Goal: Information Seeking & Learning: Compare options

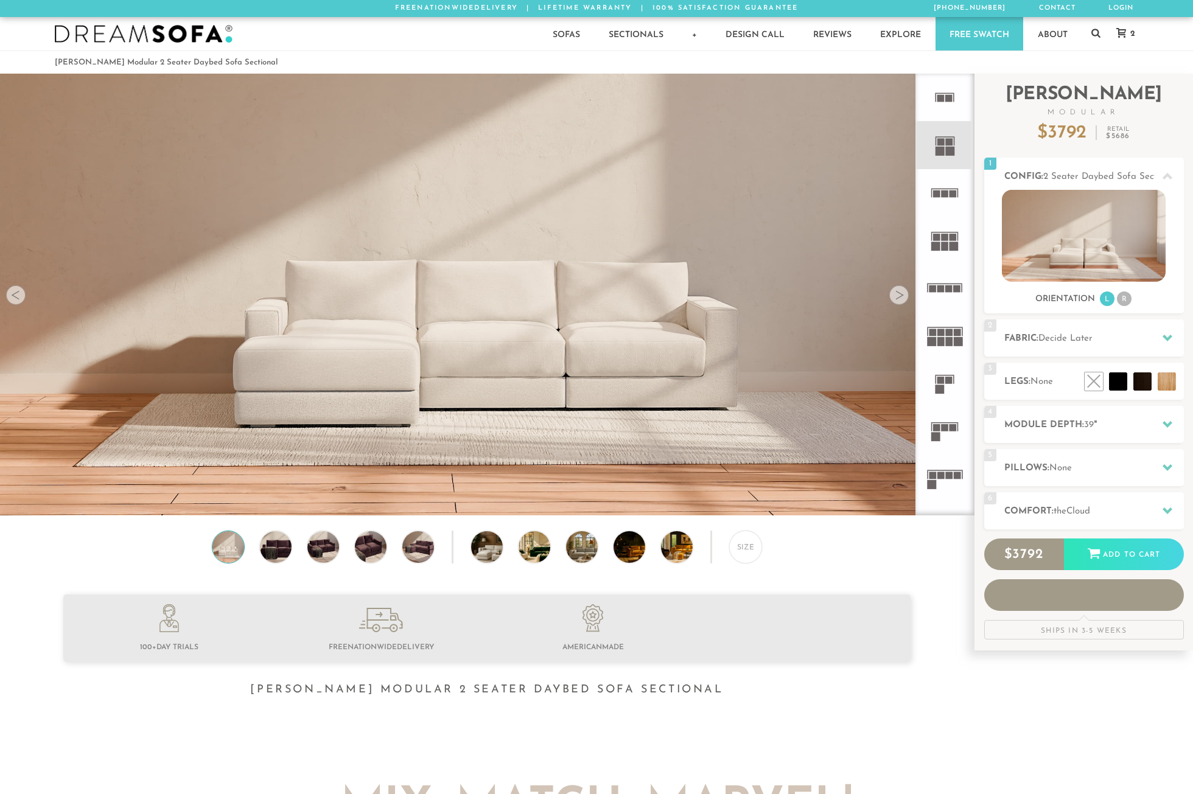
scroll to position [14358, 1183]
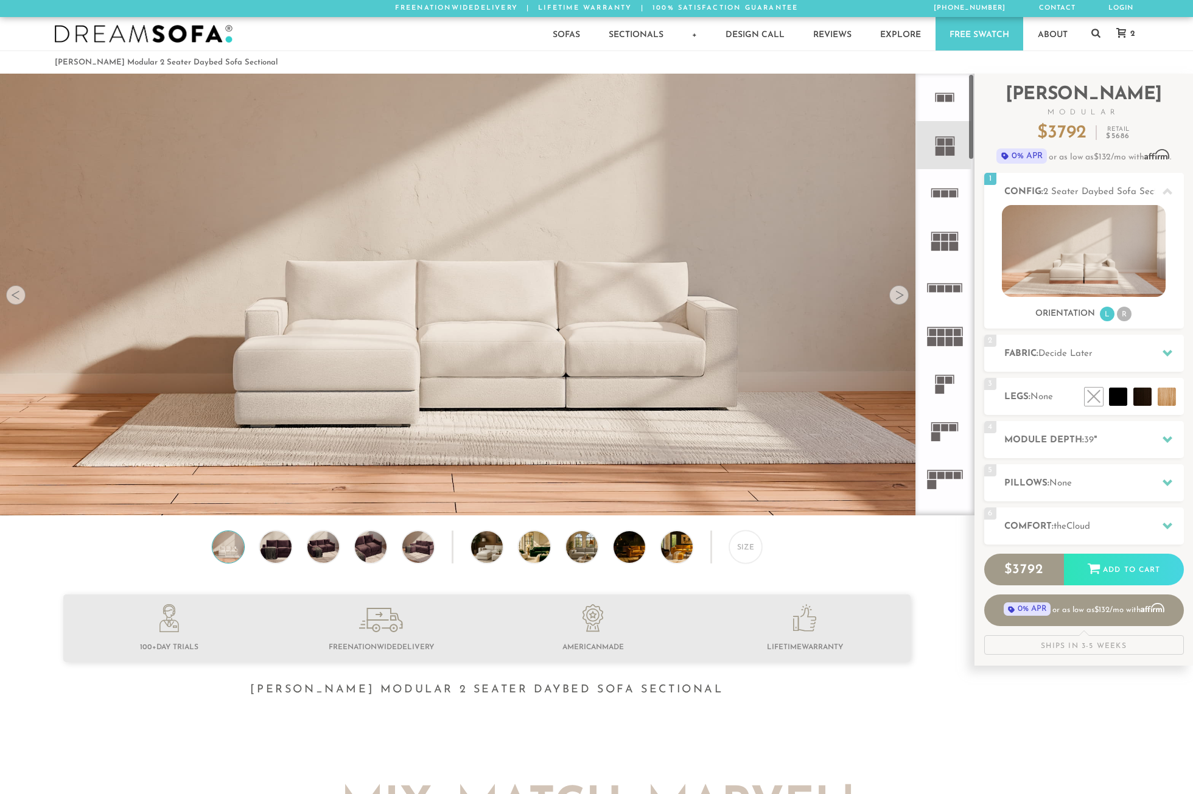
click at [942, 152] on rect at bounding box center [939, 151] width 9 height 9
click at [941, 147] on rect at bounding box center [939, 151] width 9 height 9
click at [1082, 272] on img at bounding box center [1084, 251] width 164 height 92
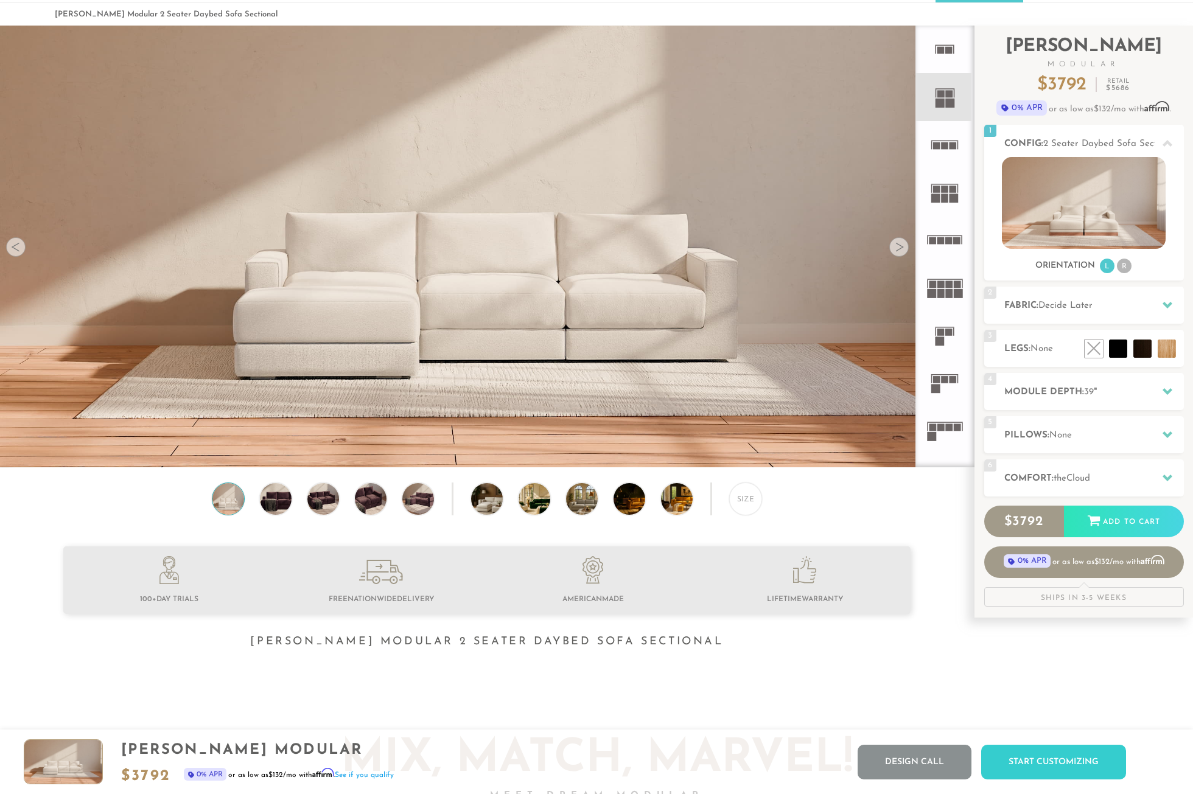
scroll to position [47, 0]
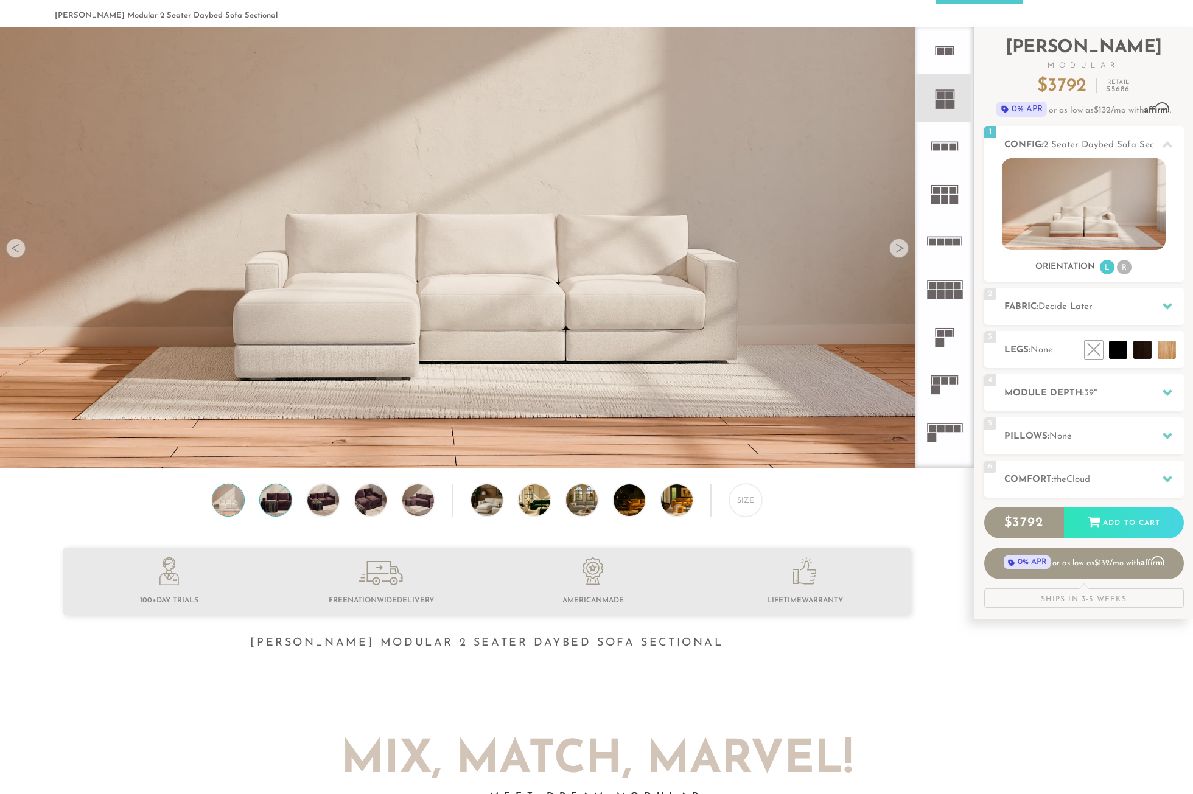
click at [278, 506] on img at bounding box center [276, 500] width 38 height 32
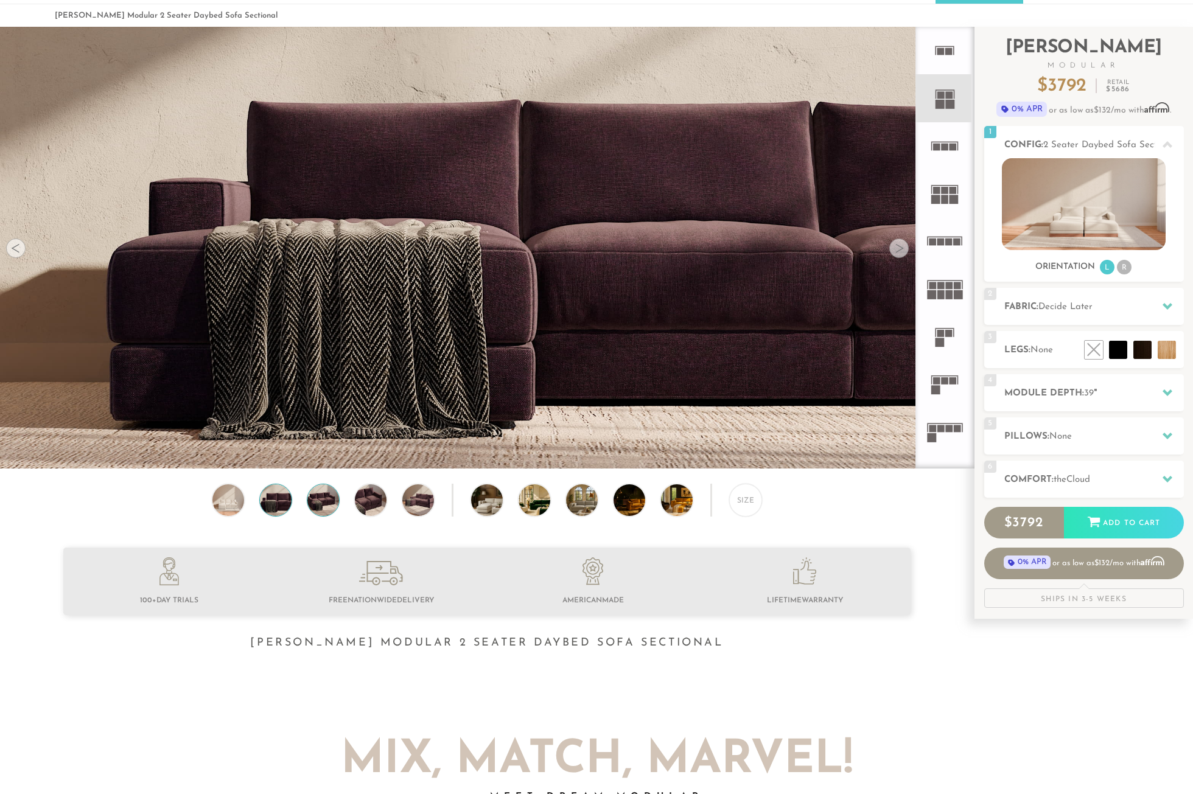
click at [319, 504] on img at bounding box center [323, 500] width 38 height 32
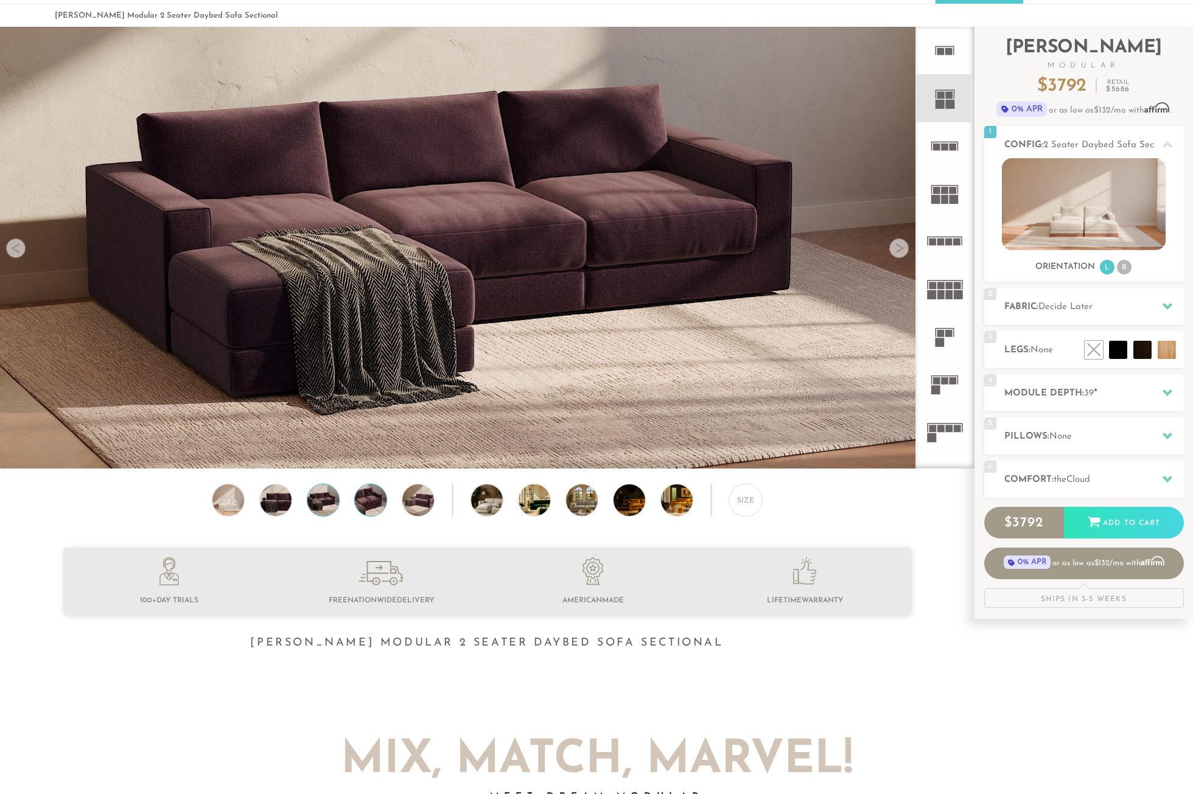
click at [361, 505] on img at bounding box center [371, 500] width 38 height 32
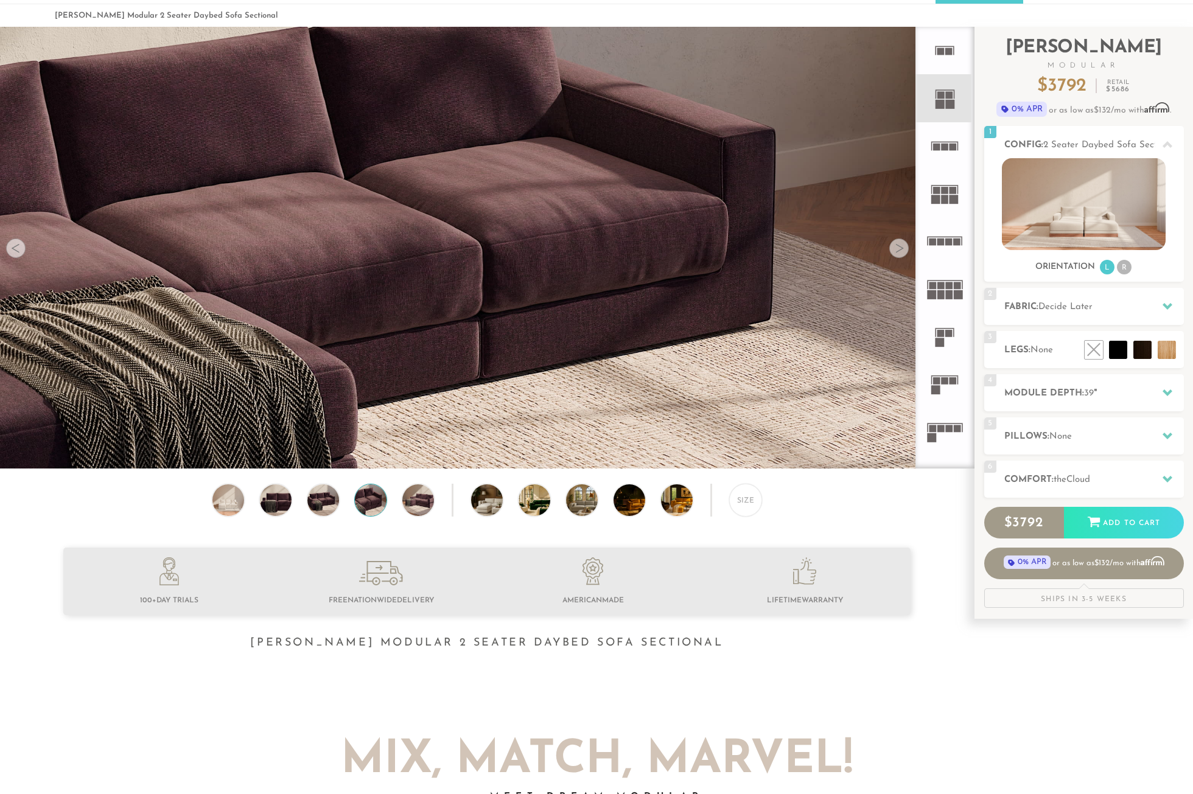
click at [371, 506] on img at bounding box center [371, 500] width 38 height 32
click at [414, 506] on img at bounding box center [418, 500] width 38 height 32
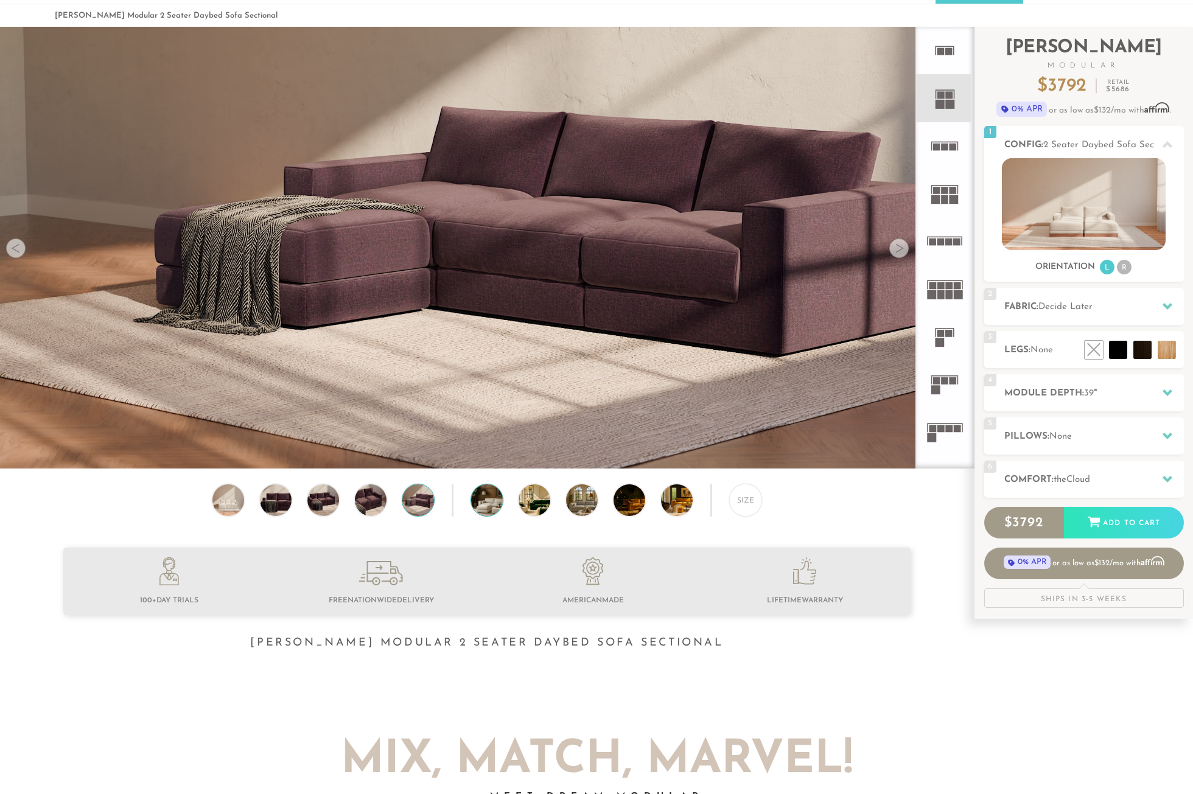
click at [488, 508] on img at bounding box center [499, 500] width 56 height 32
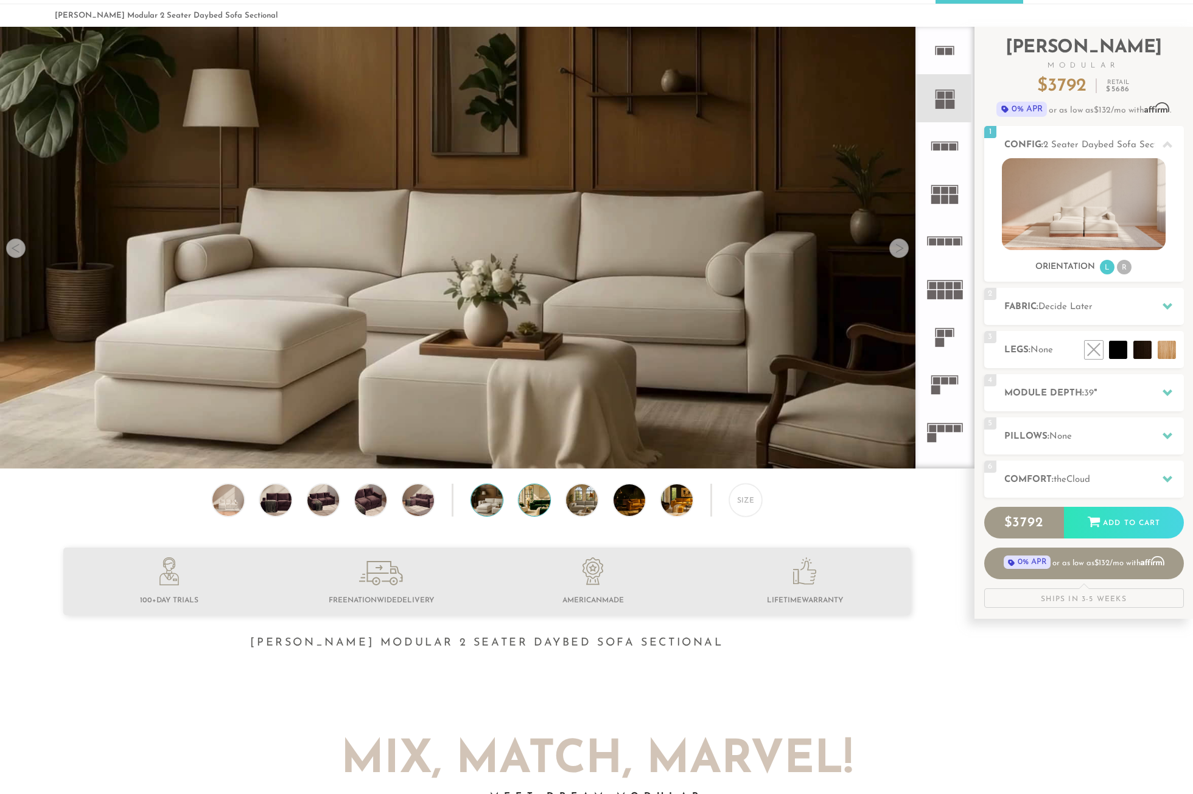
click at [535, 511] on img at bounding box center [546, 500] width 56 height 32
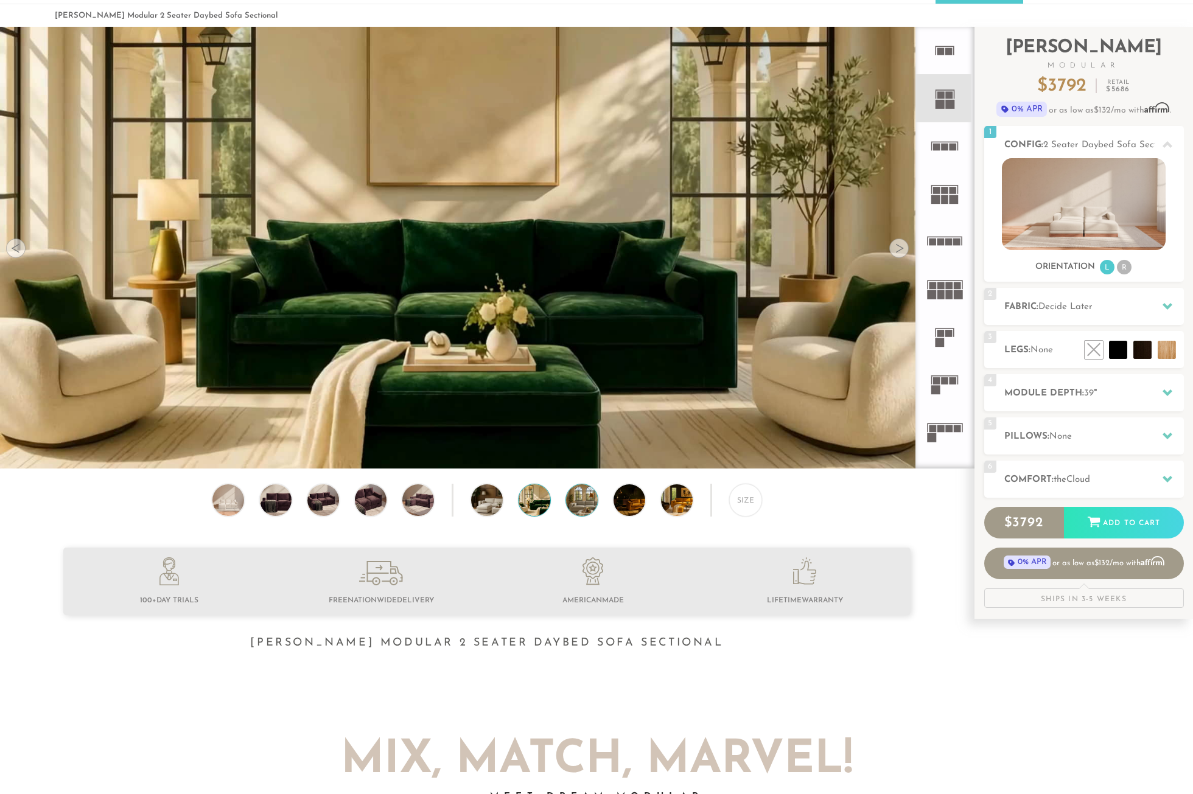
click at [588, 510] on img at bounding box center [594, 500] width 56 height 32
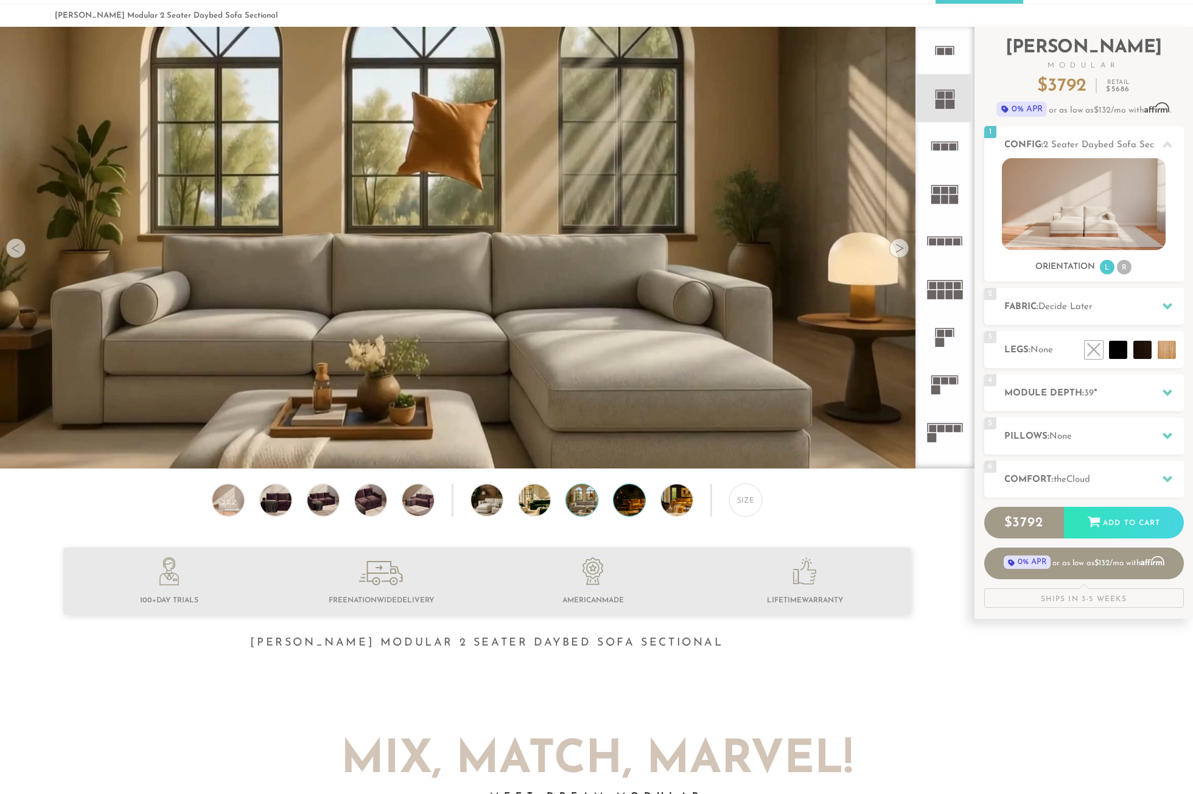
click at [621, 506] on img at bounding box center [641, 500] width 56 height 32
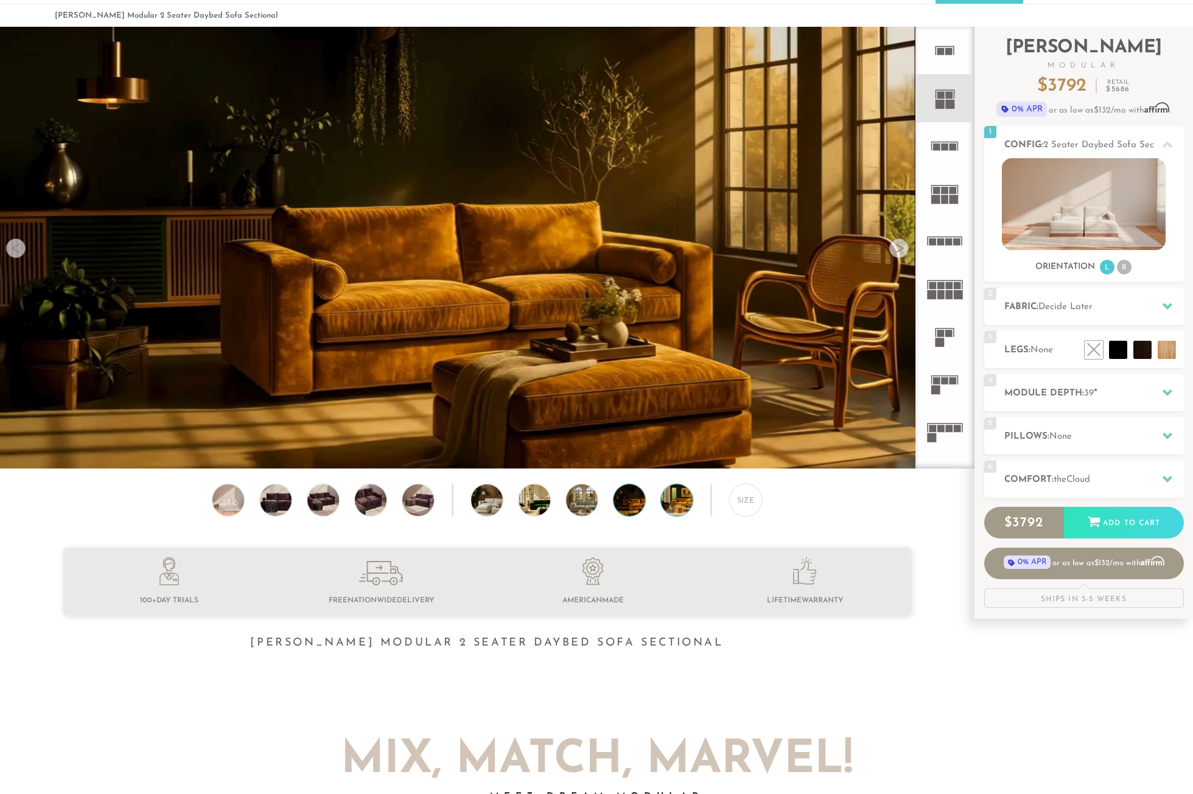
click at [664, 504] on img at bounding box center [689, 500] width 56 height 32
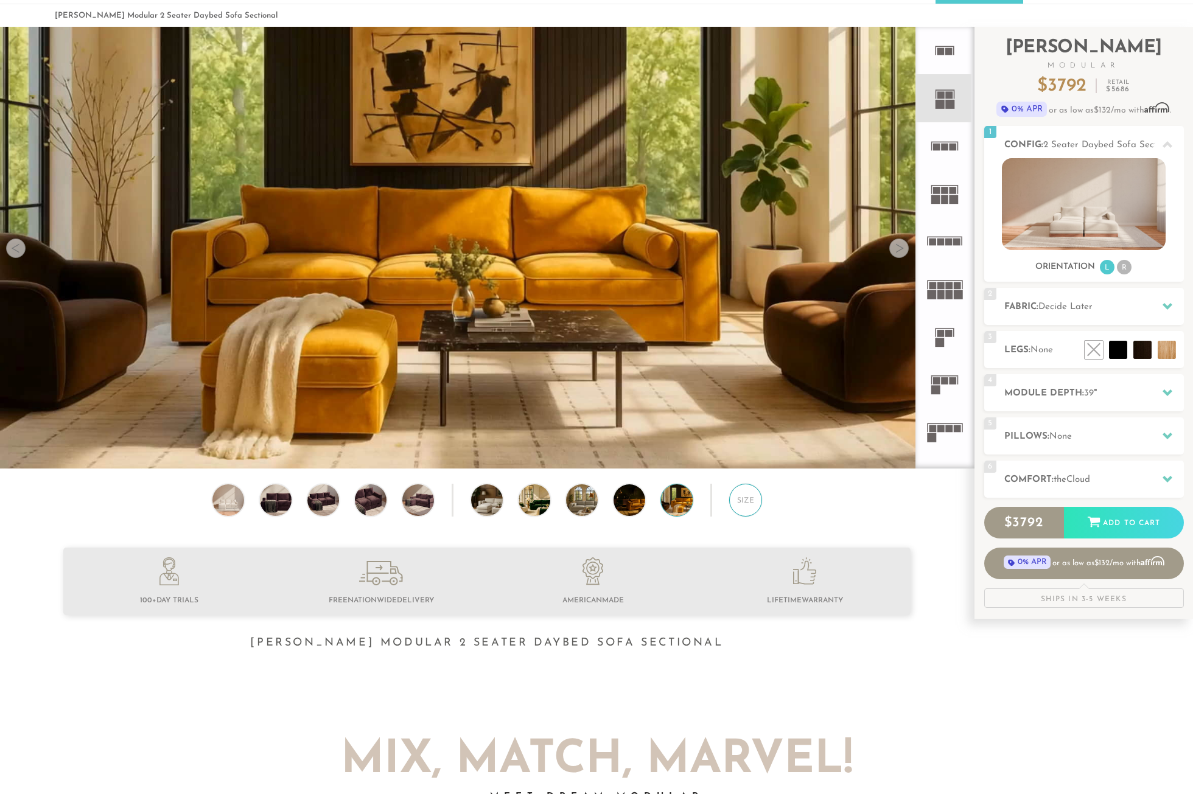
click at [745, 503] on div "Size" at bounding box center [745, 500] width 33 height 33
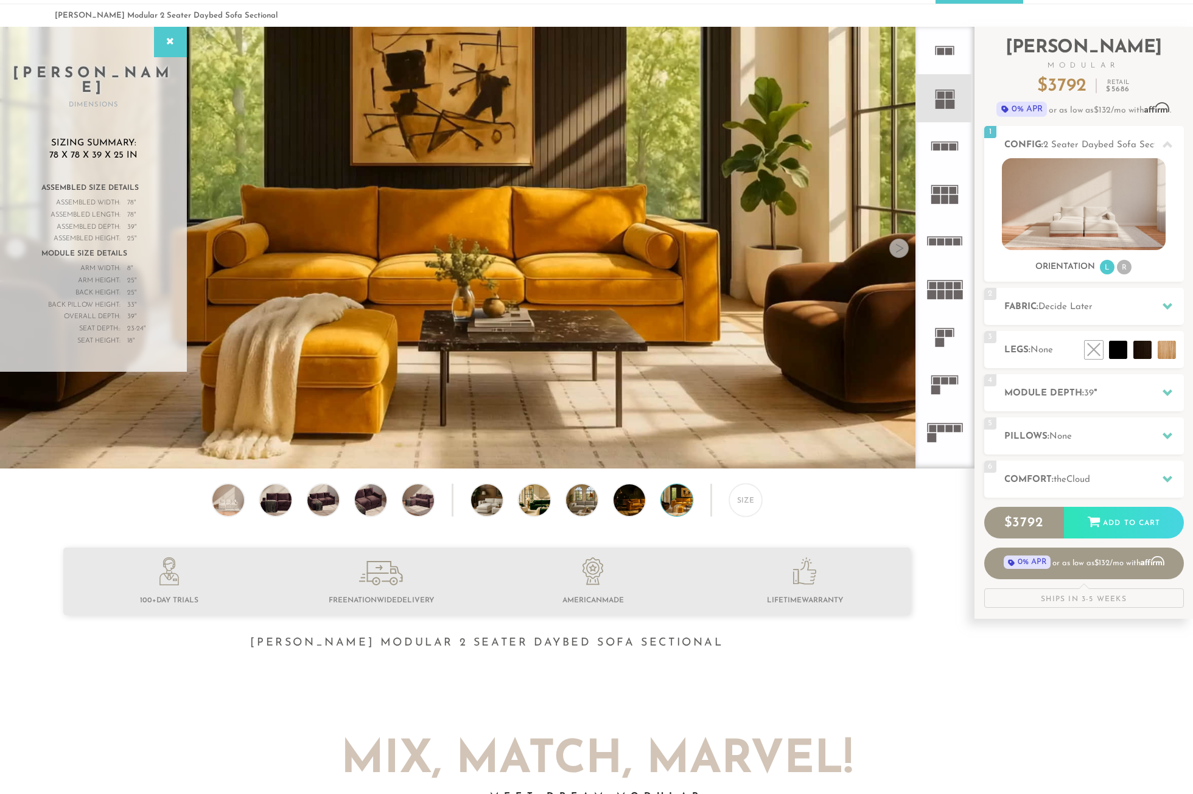
click at [679, 508] on img at bounding box center [689, 500] width 56 height 32
click at [528, 507] on img at bounding box center [546, 500] width 56 height 32
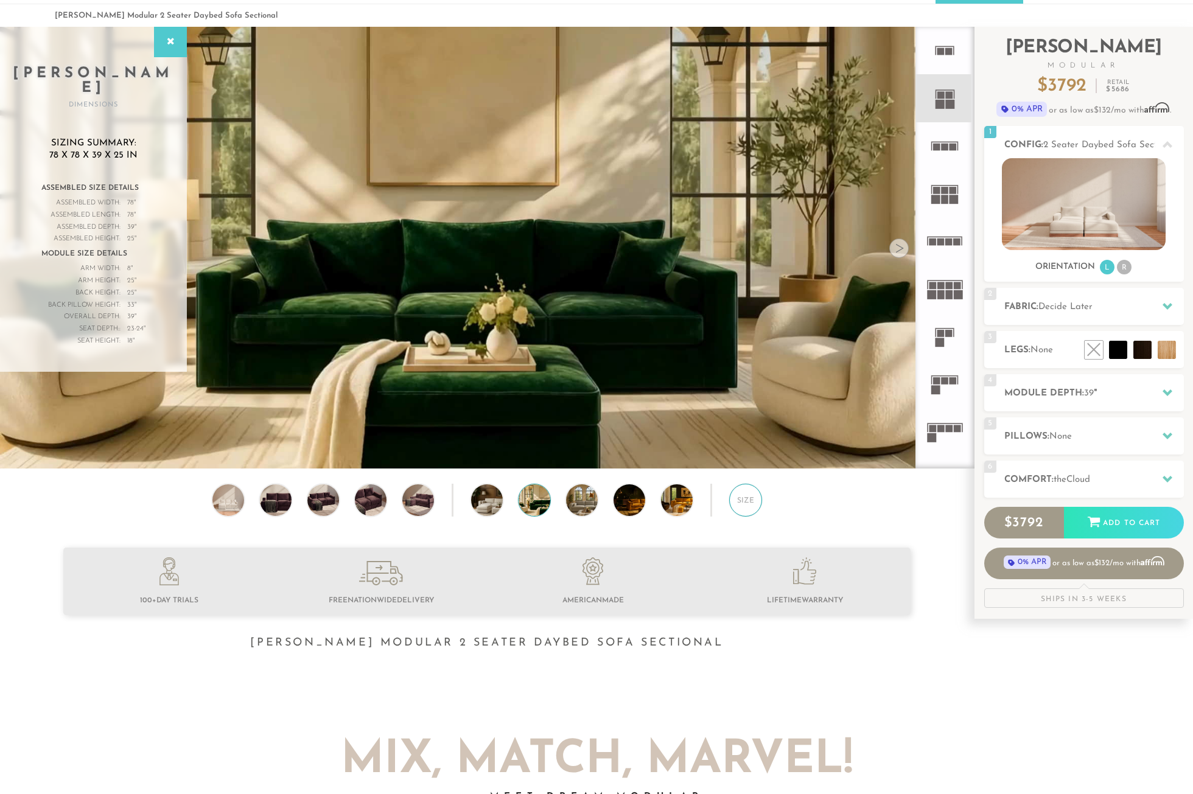
click at [747, 505] on div "Size" at bounding box center [745, 500] width 33 height 33
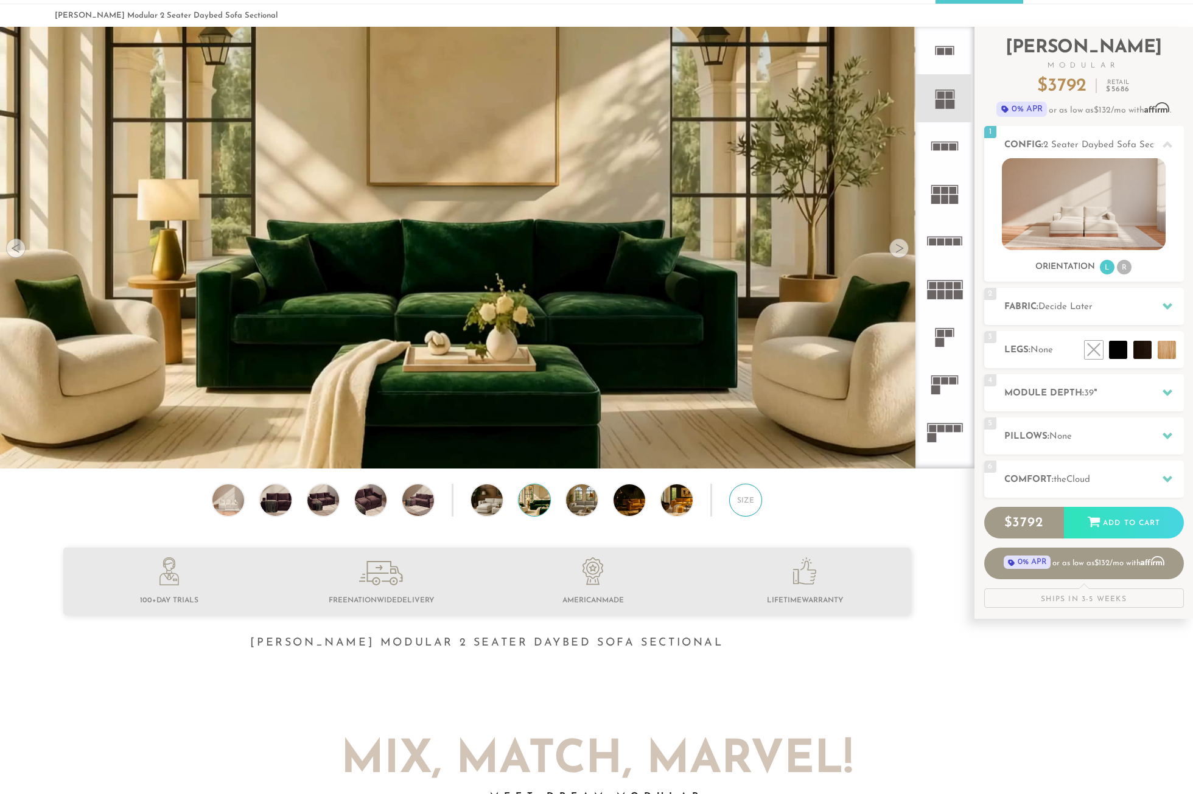
click at [747, 505] on div "Size" at bounding box center [745, 500] width 33 height 33
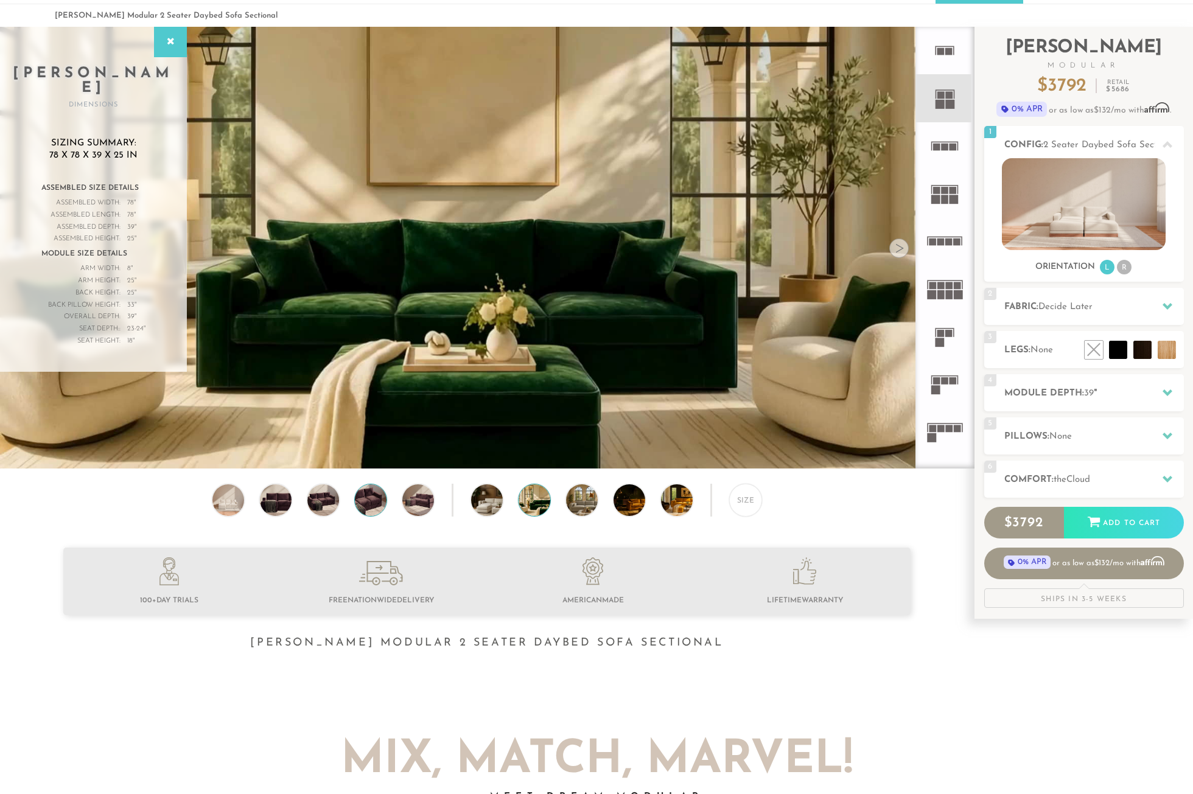
click at [368, 507] on img at bounding box center [371, 500] width 38 height 32
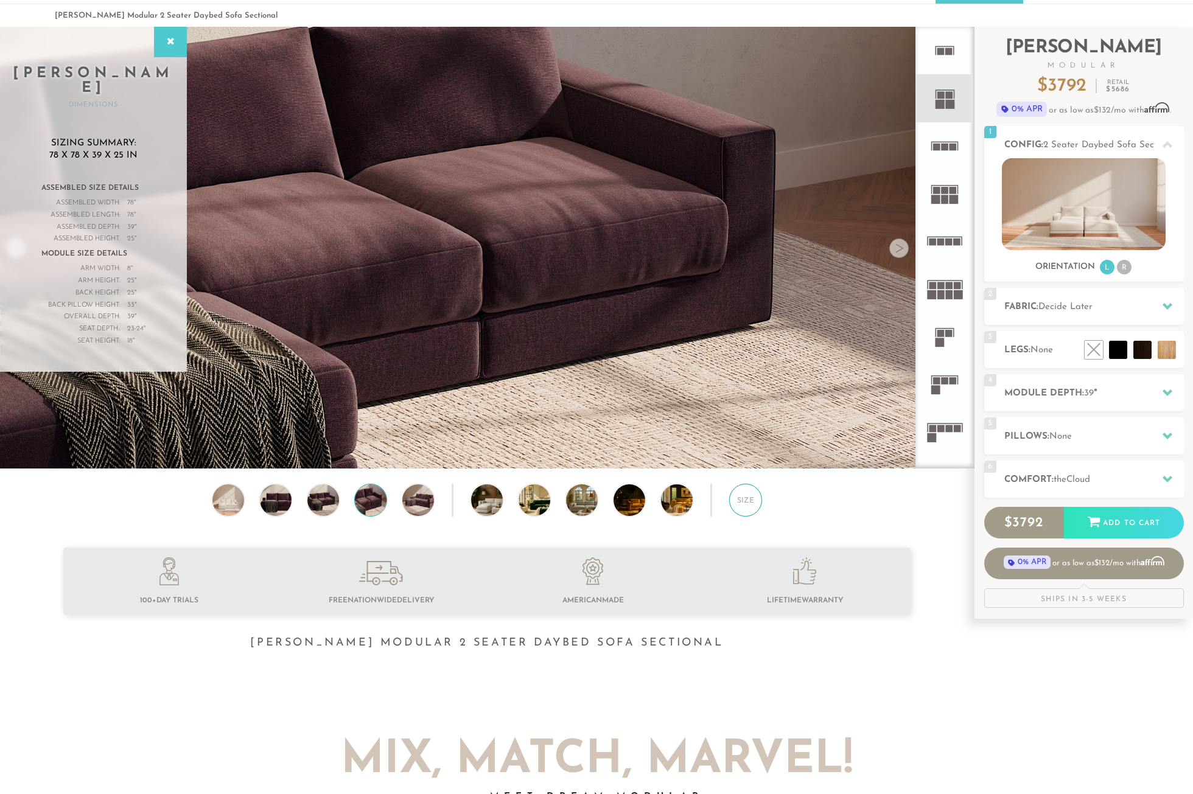
click at [744, 498] on div "Size" at bounding box center [745, 500] width 33 height 33
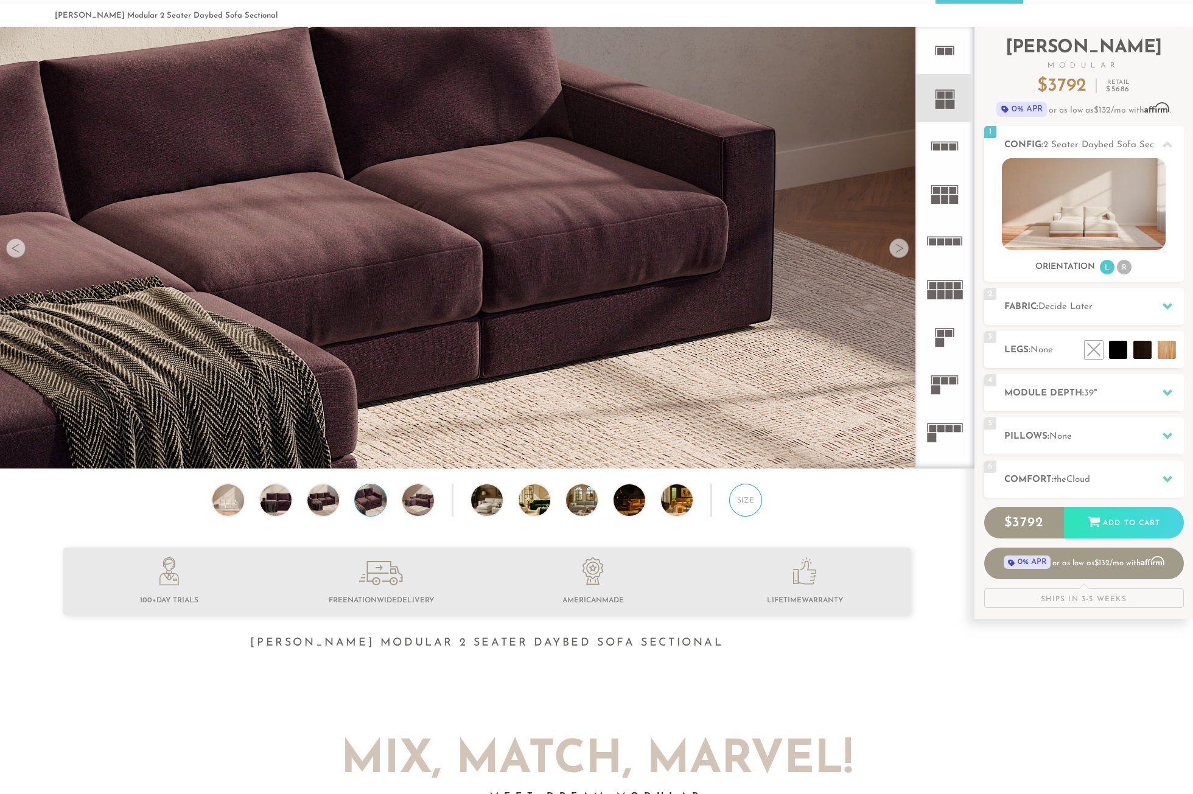
click at [744, 498] on div "Size" at bounding box center [745, 500] width 33 height 33
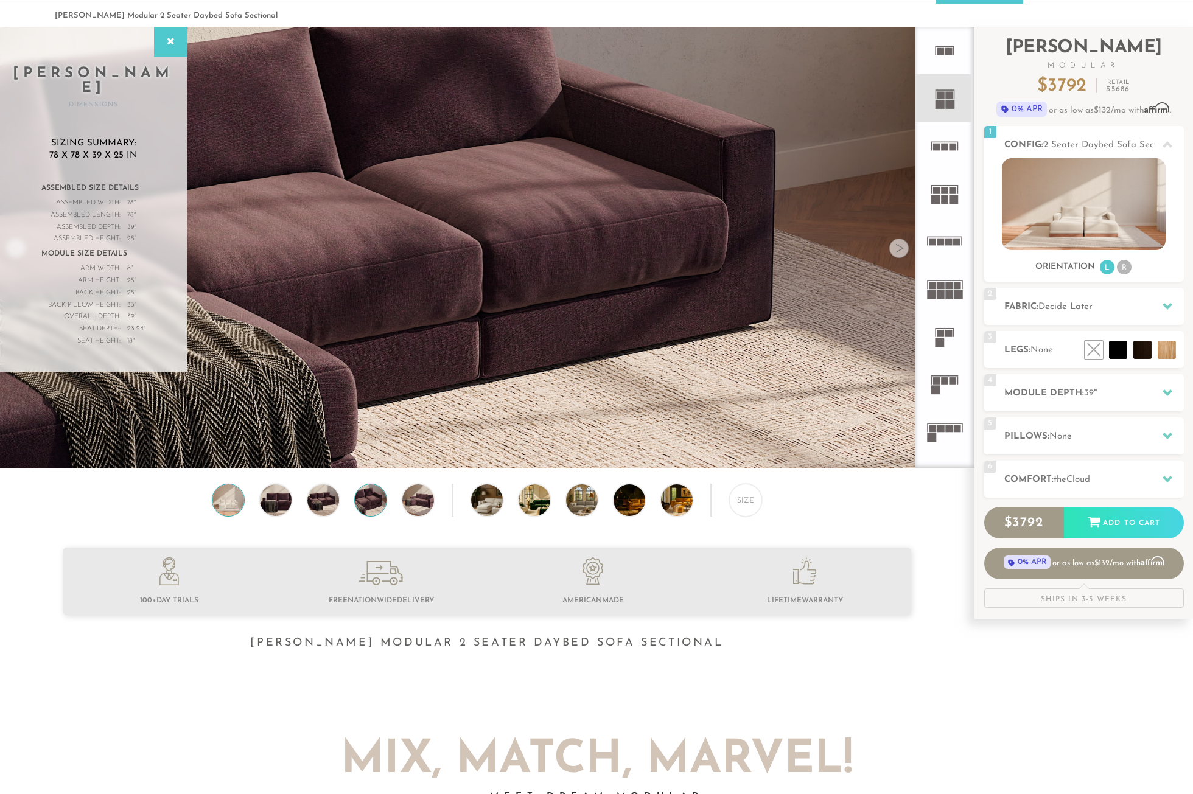
click at [227, 509] on img at bounding box center [228, 500] width 38 height 32
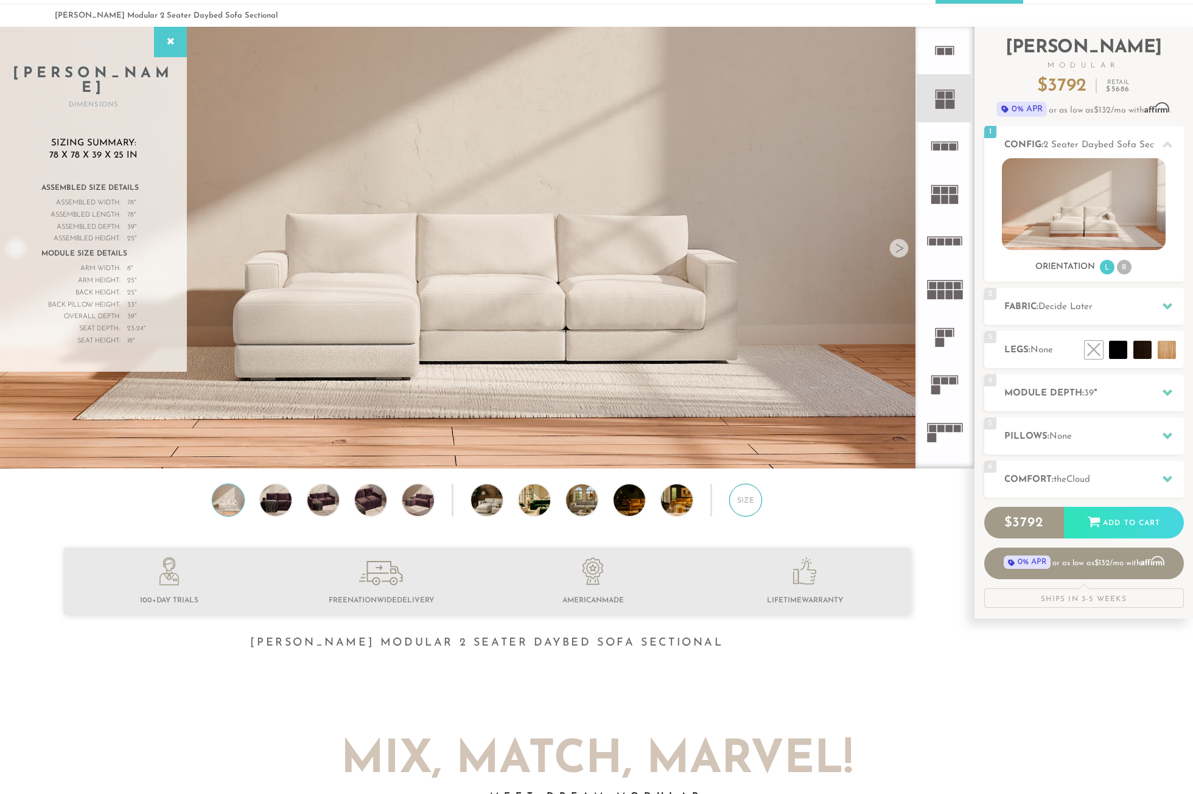
click at [749, 504] on div "Size" at bounding box center [745, 500] width 33 height 33
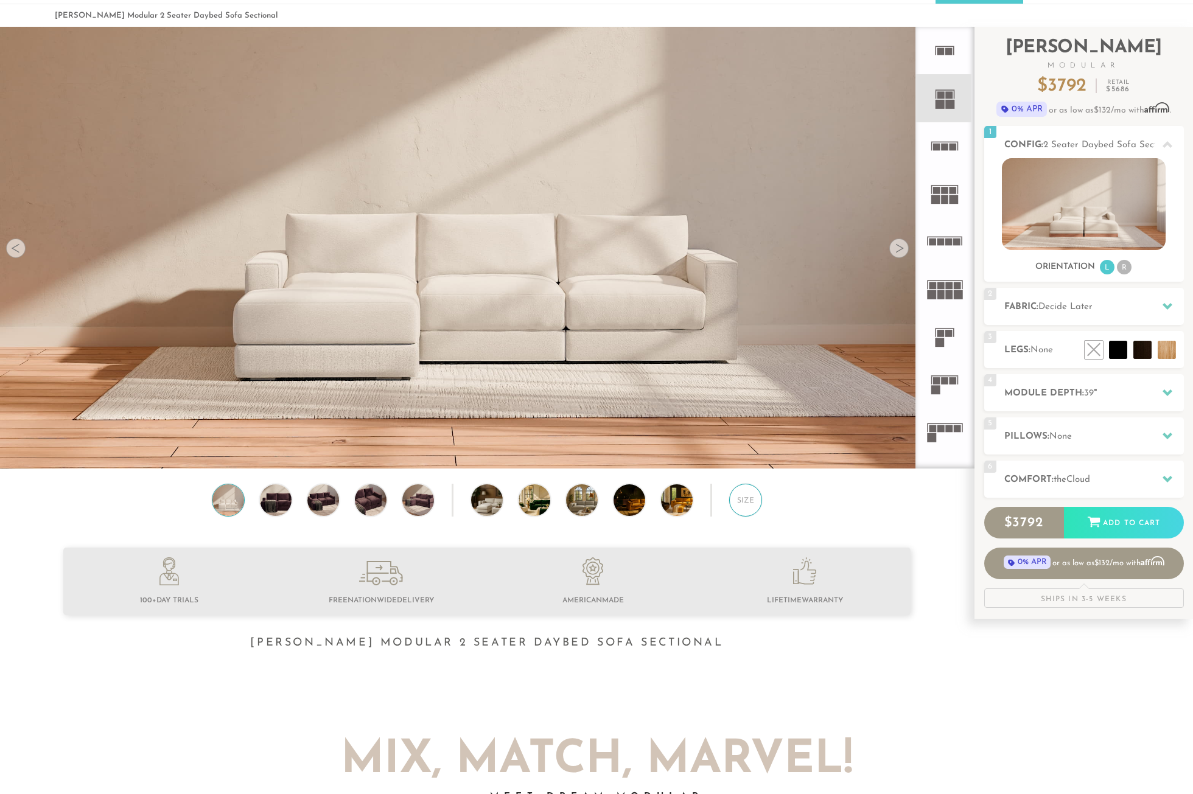
click at [749, 504] on div "Size" at bounding box center [745, 500] width 33 height 33
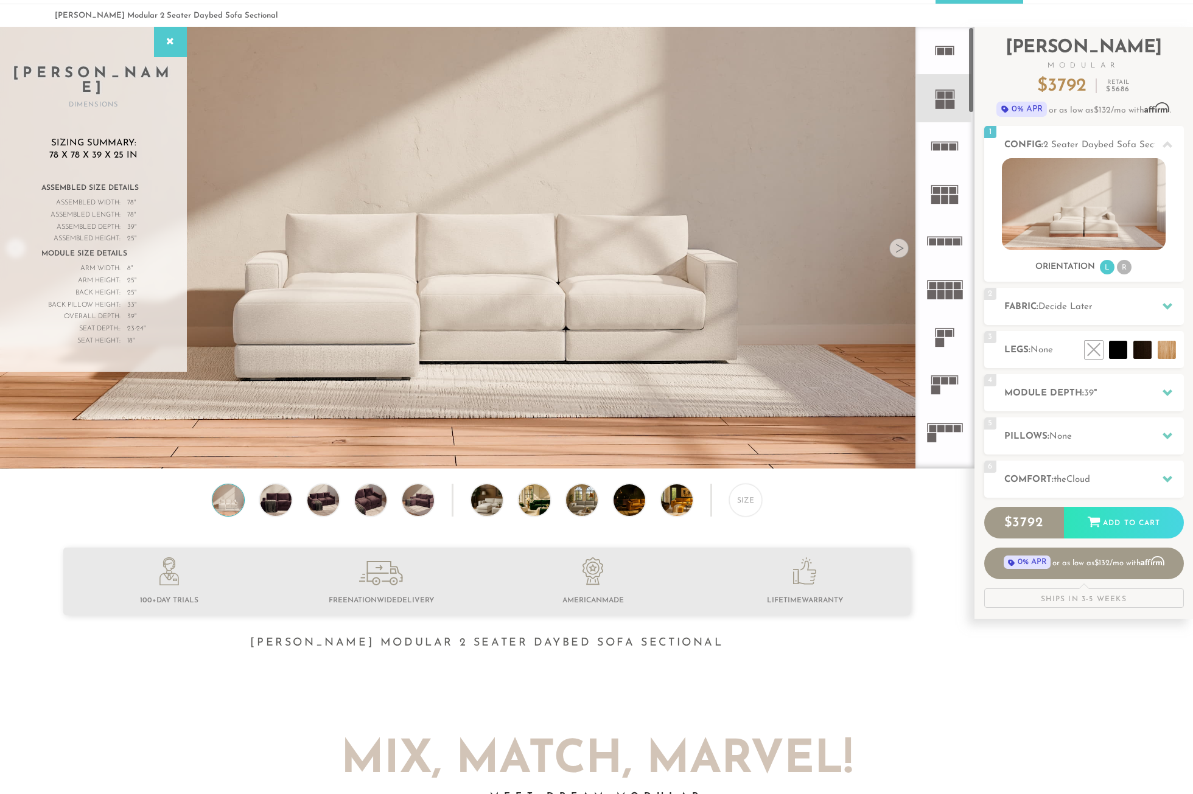
click at [944, 147] on rect at bounding box center [944, 146] width 7 height 7
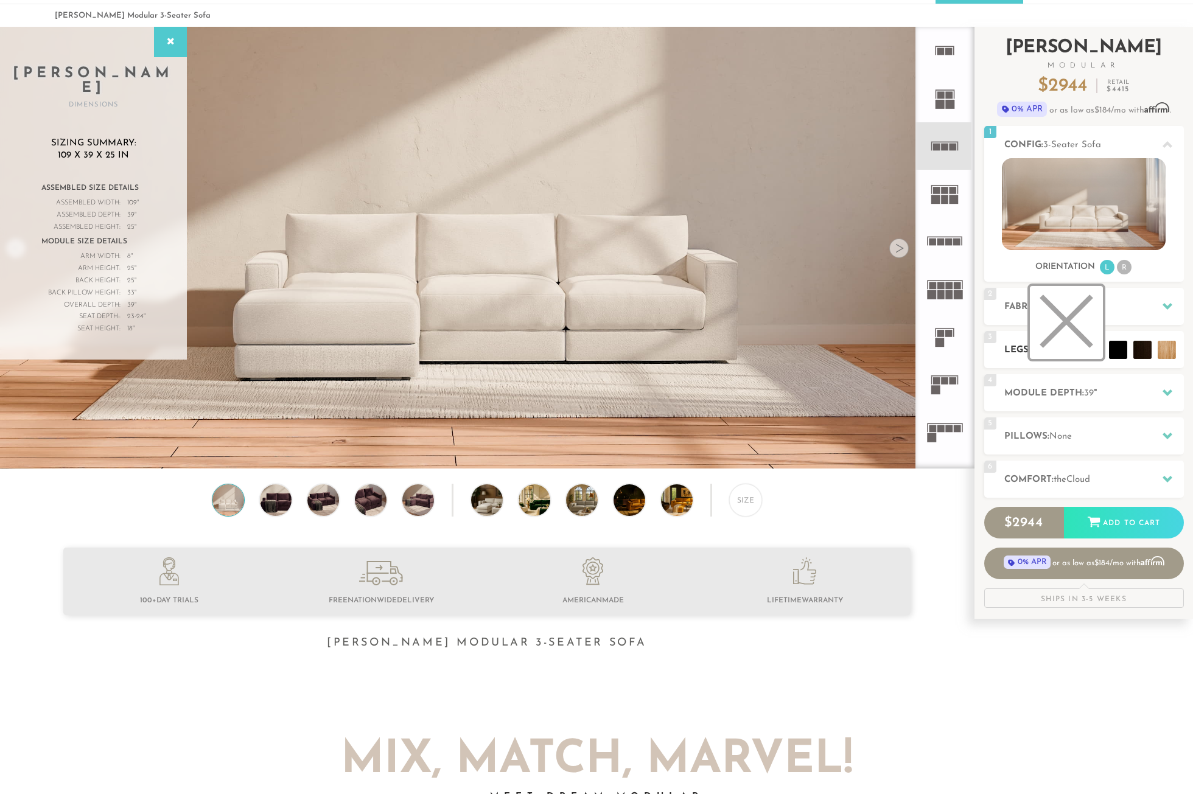
click at [1057, 322] on li at bounding box center [1065, 322] width 73 height 73
click at [1165, 388] on icon at bounding box center [1167, 393] width 10 height 10
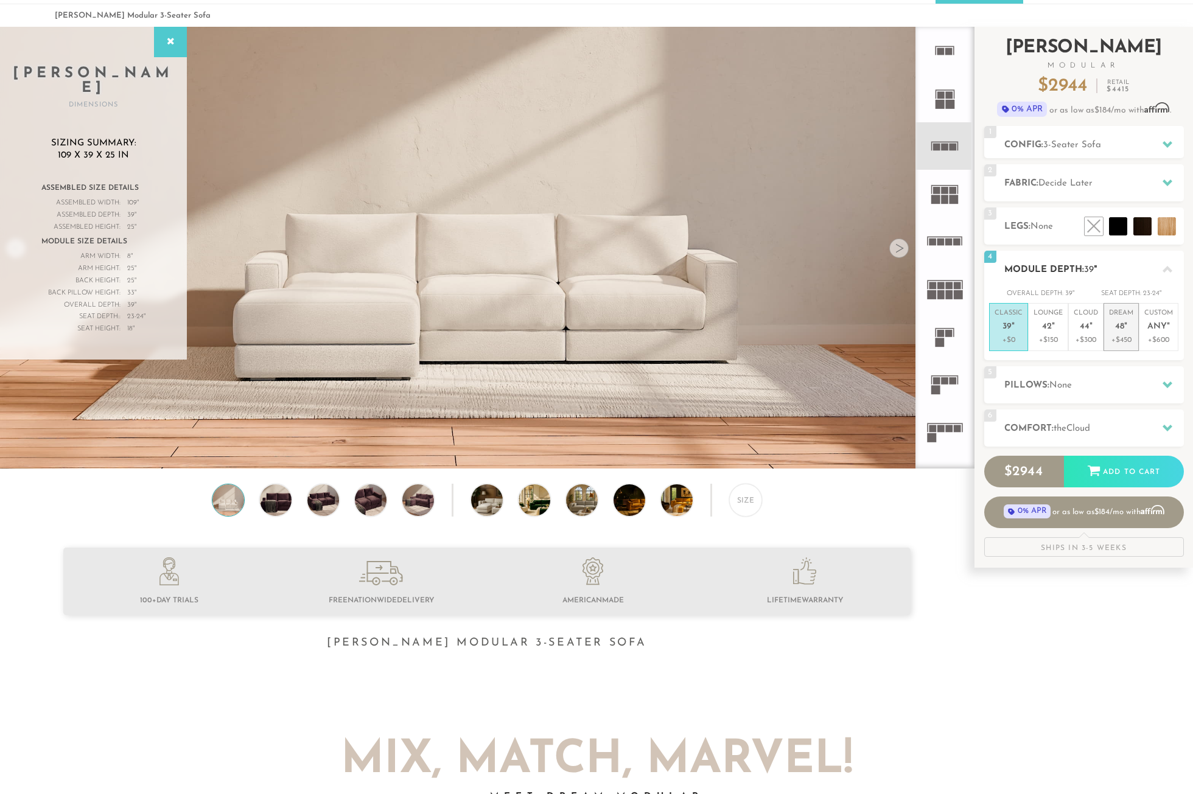
click at [1120, 325] on span "48" at bounding box center [1119, 327] width 9 height 10
click at [1085, 332] on span "44" at bounding box center [1084, 327] width 10 height 10
click at [942, 49] on rect at bounding box center [940, 51] width 7 height 7
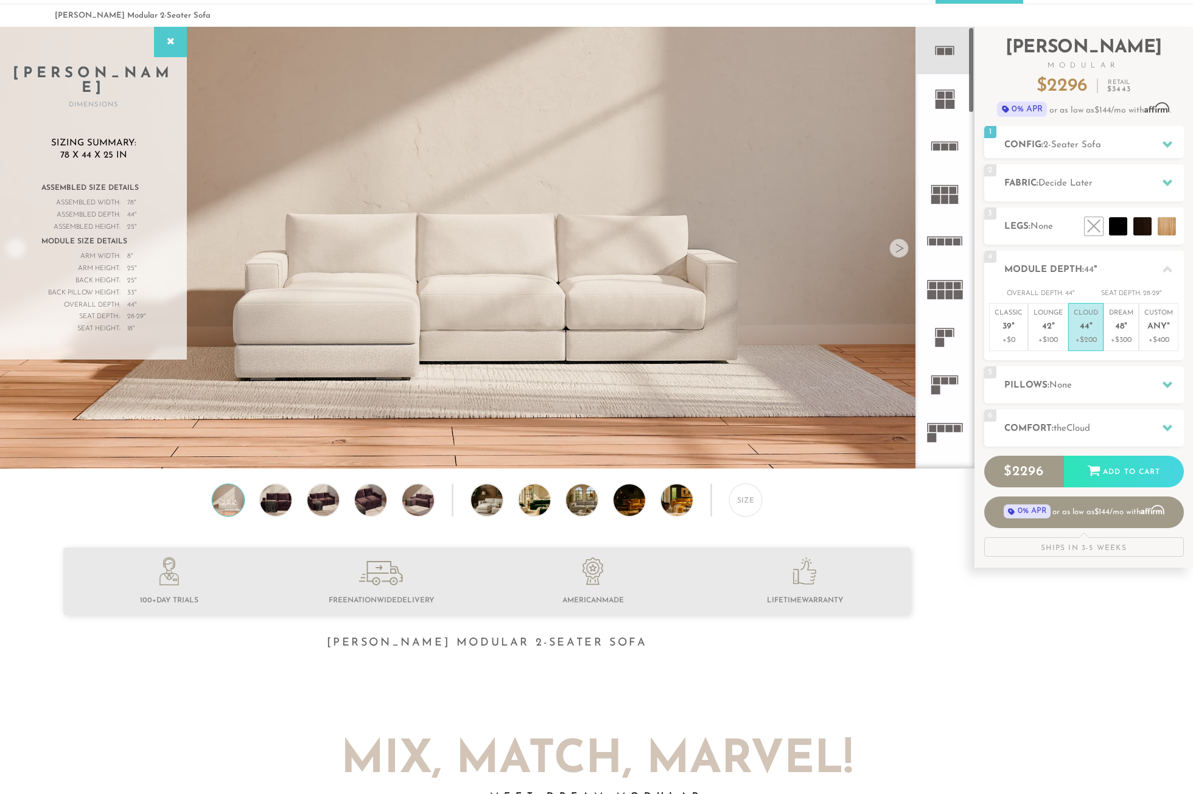
click at [938, 144] on rect at bounding box center [936, 146] width 7 height 7
click at [953, 381] on rect at bounding box center [952, 380] width 7 height 7
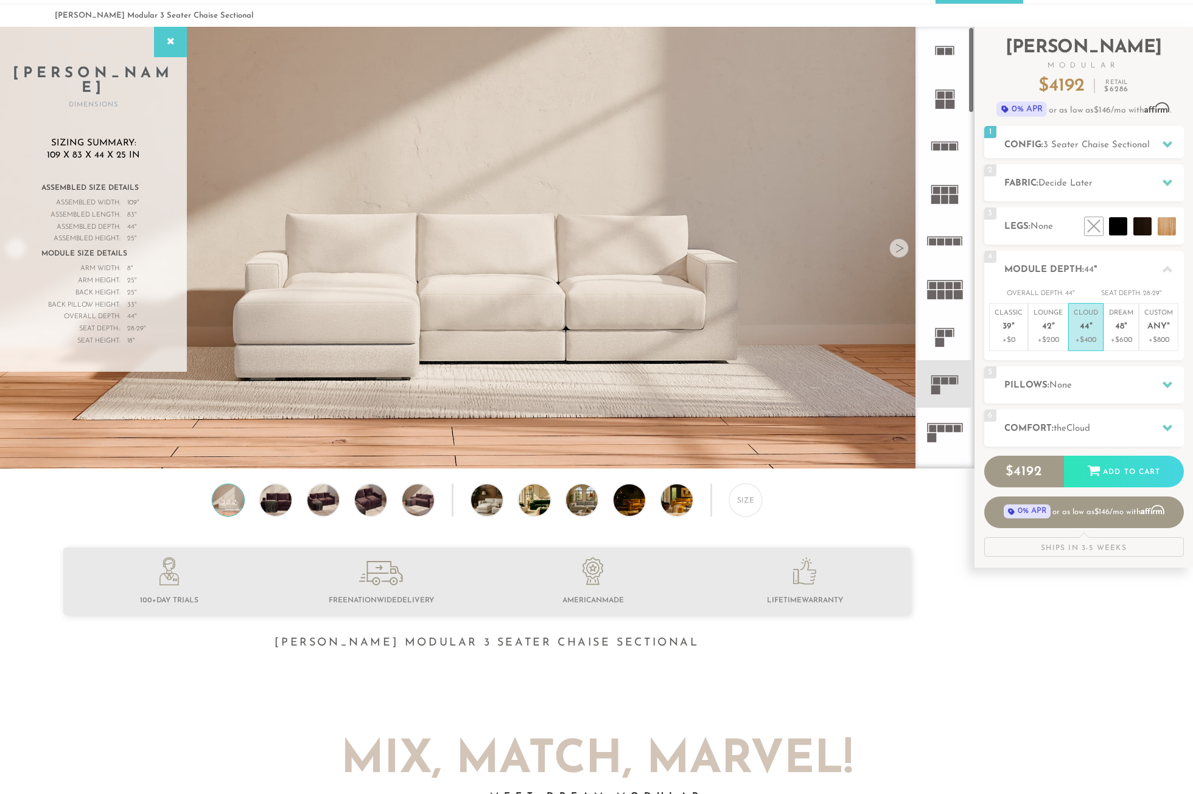
click at [935, 44] on icon at bounding box center [944, 50] width 47 height 47
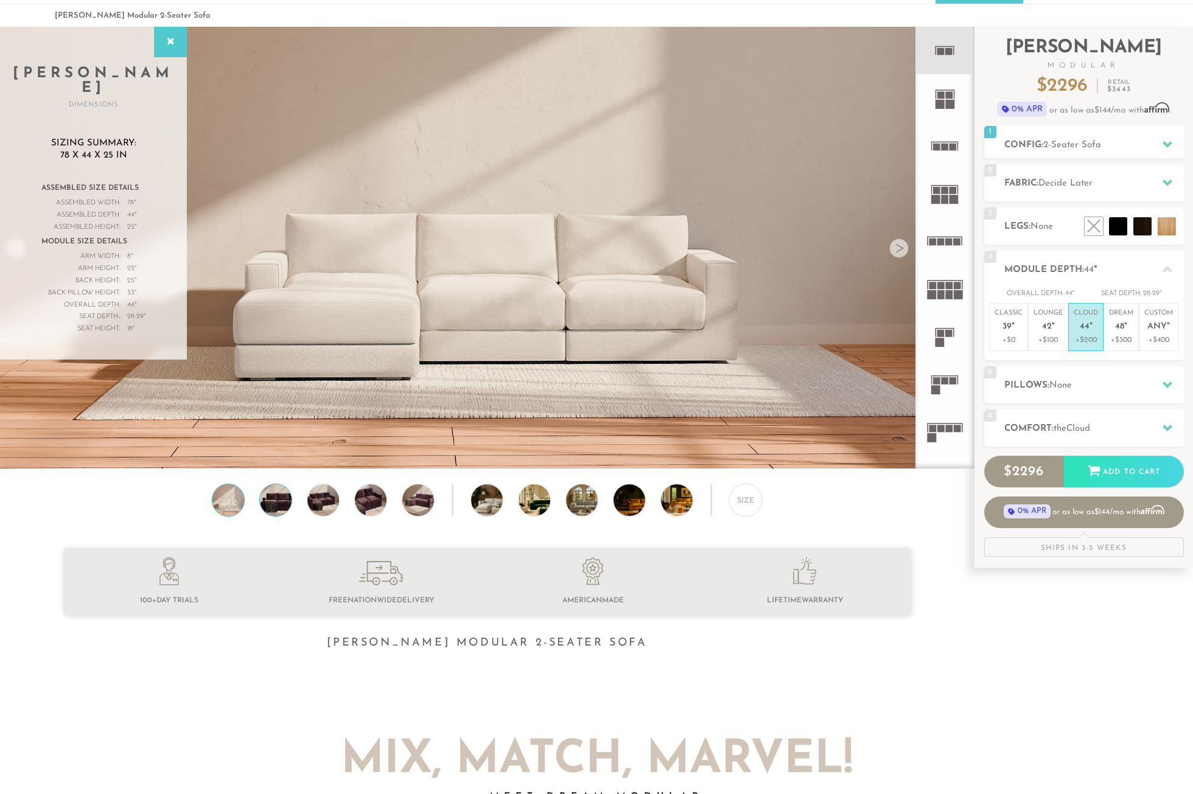
click at [283, 500] on img at bounding box center [276, 500] width 38 height 32
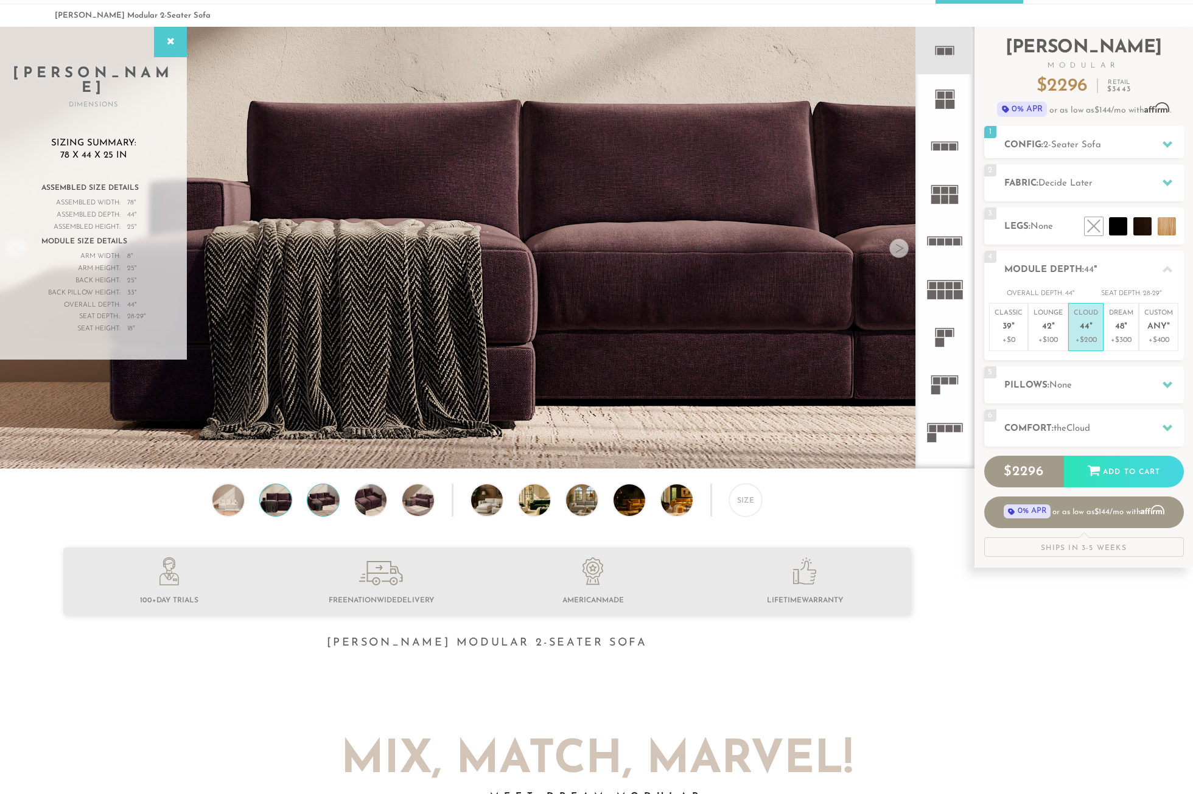
click at [313, 502] on img at bounding box center [323, 500] width 38 height 32
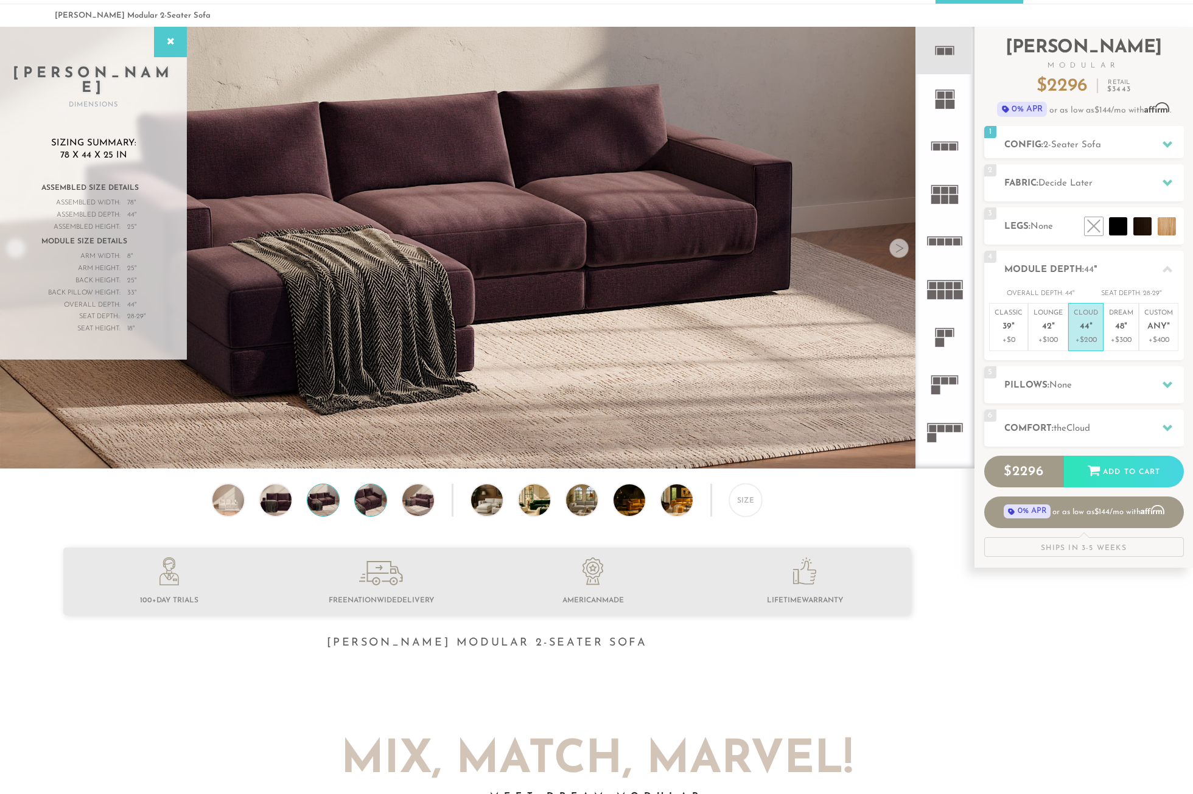
click at [370, 505] on img at bounding box center [371, 500] width 38 height 32
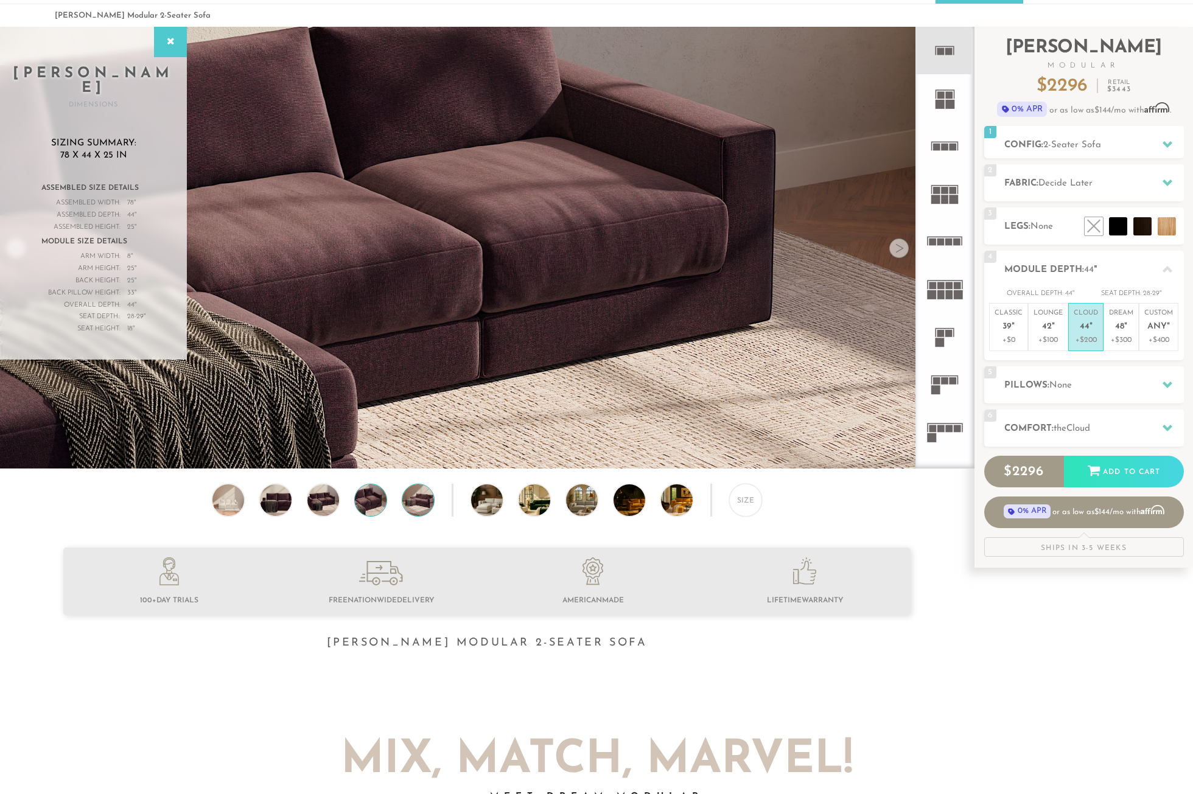
click at [418, 504] on img at bounding box center [418, 500] width 38 height 32
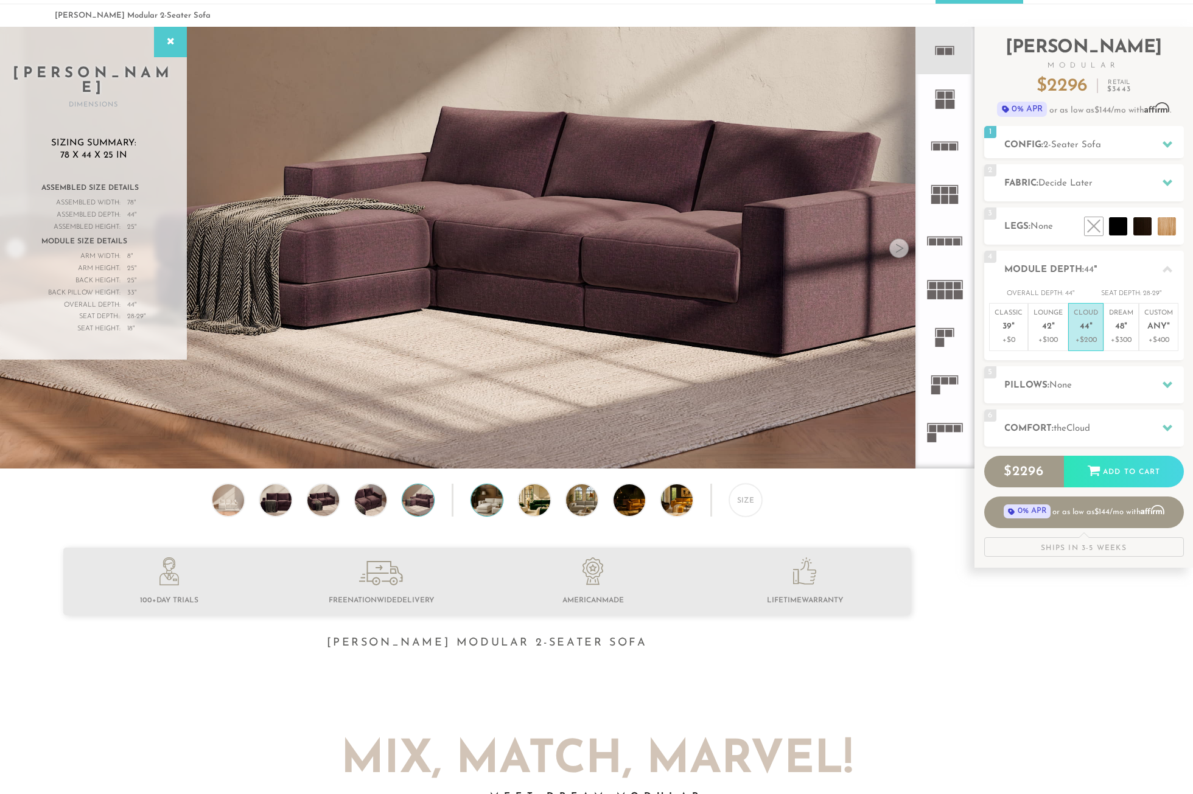
click at [482, 503] on img at bounding box center [499, 500] width 56 height 32
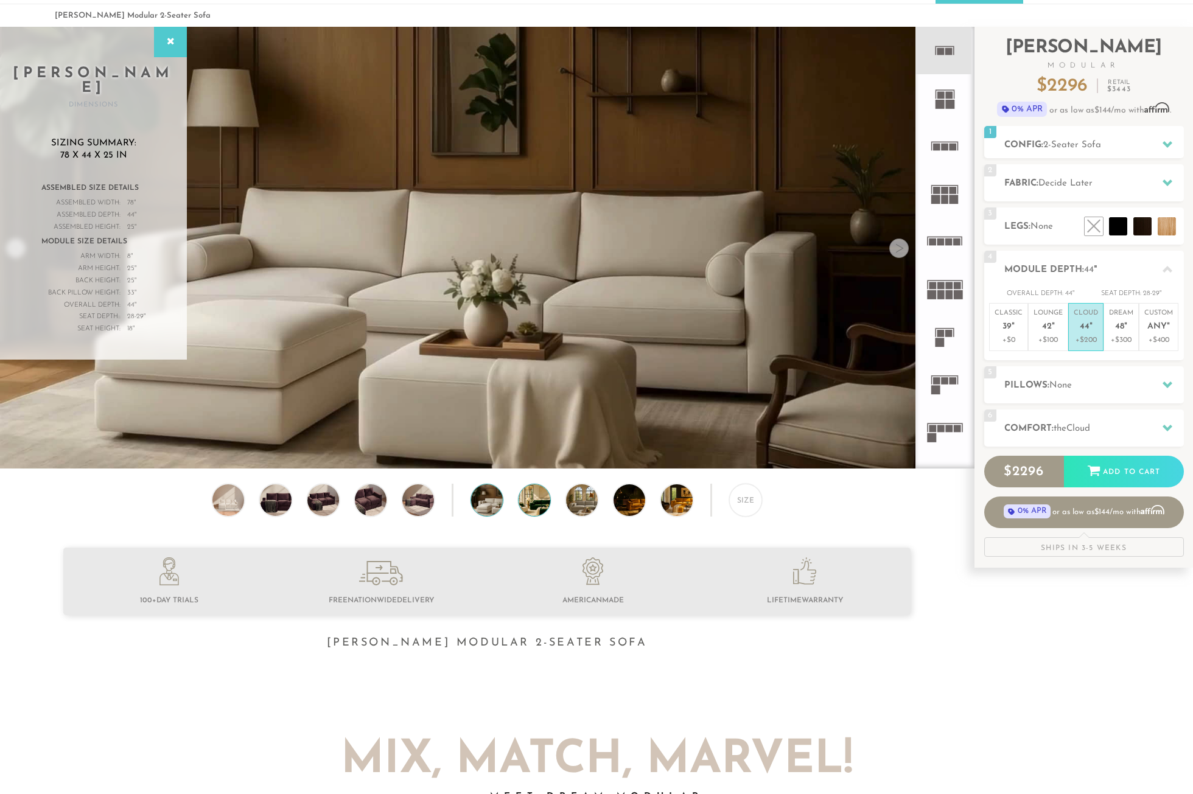
click at [533, 505] on img at bounding box center [546, 500] width 56 height 32
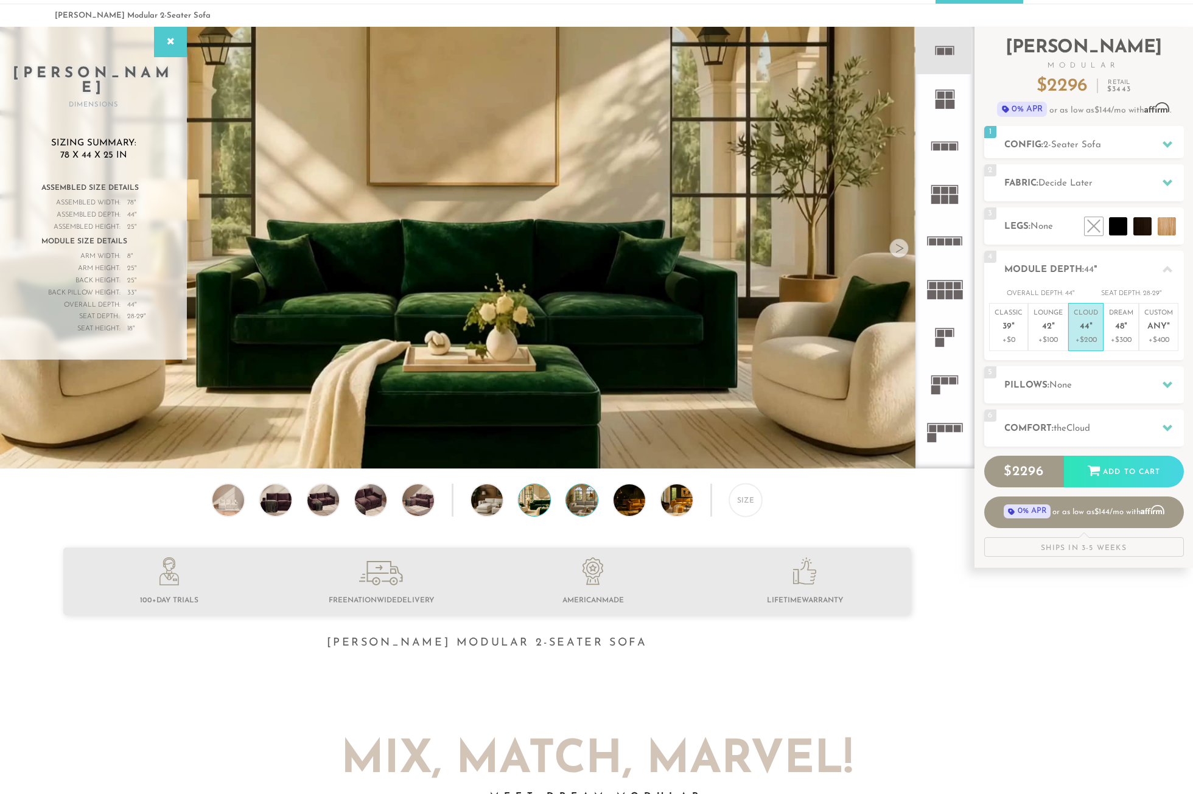
click at [580, 507] on img at bounding box center [594, 500] width 56 height 32
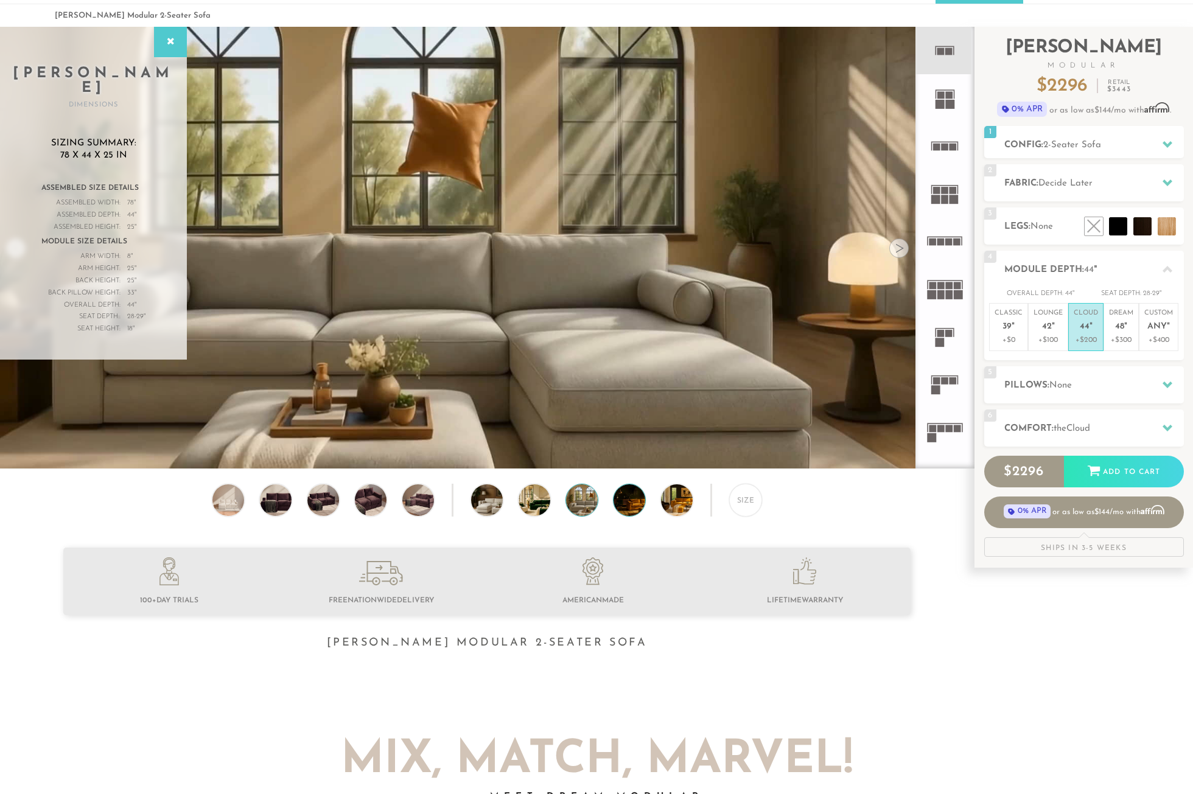
click at [621, 504] on img at bounding box center [641, 500] width 56 height 32
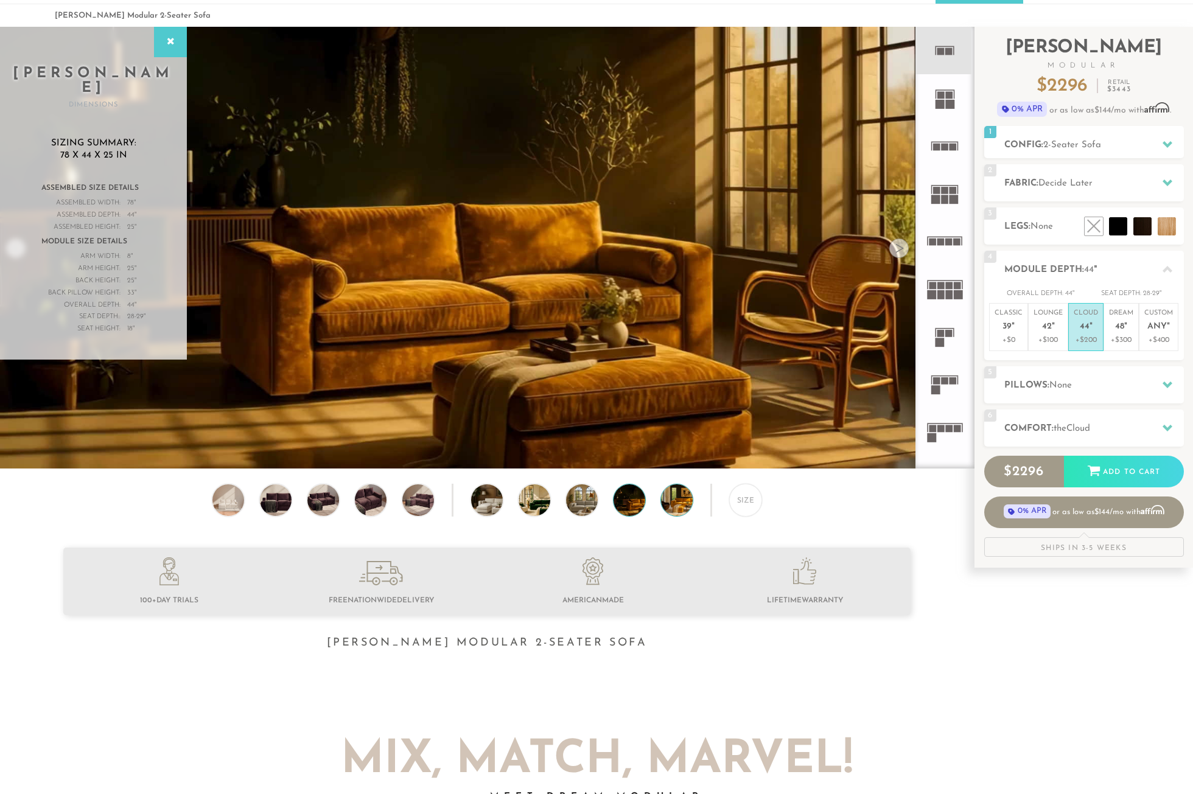
click at [661, 505] on img at bounding box center [689, 500] width 56 height 32
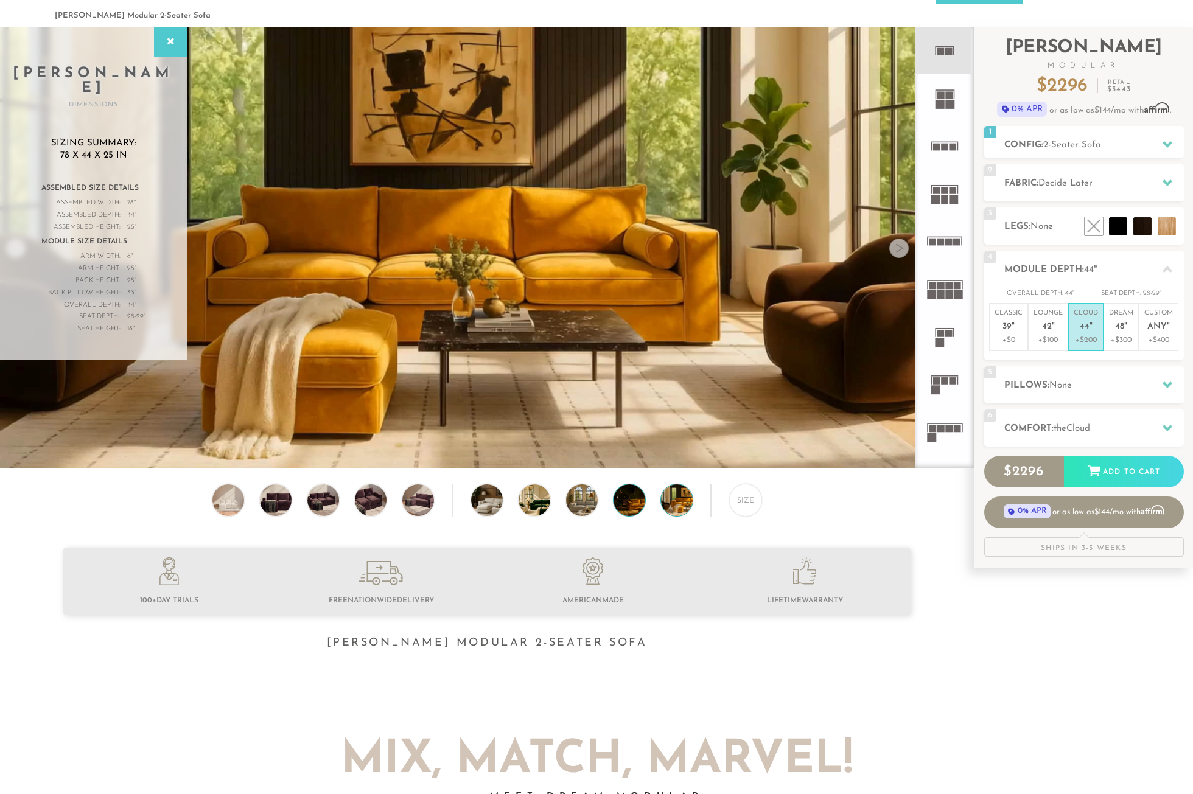
click at [625, 507] on img at bounding box center [641, 500] width 56 height 32
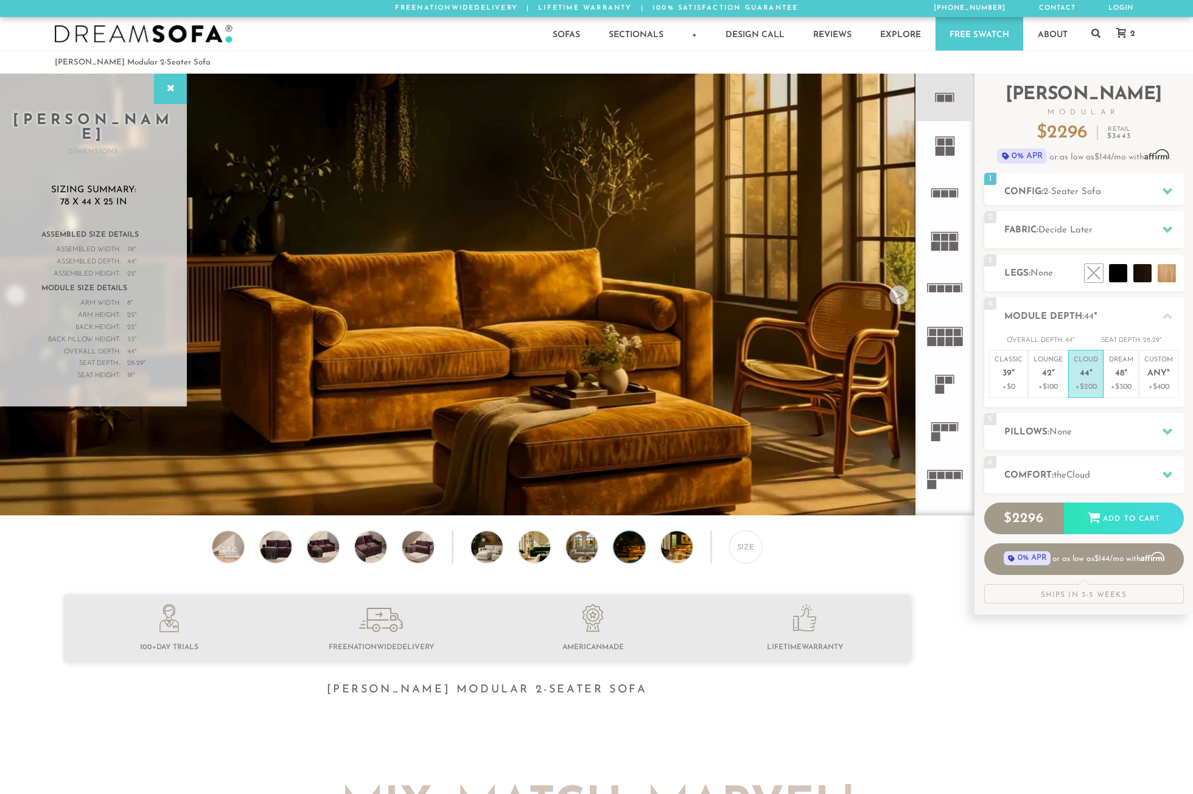
click at [1119, 33] on icon at bounding box center [1121, 33] width 10 height 10
